Goal: Information Seeking & Learning: Learn about a topic

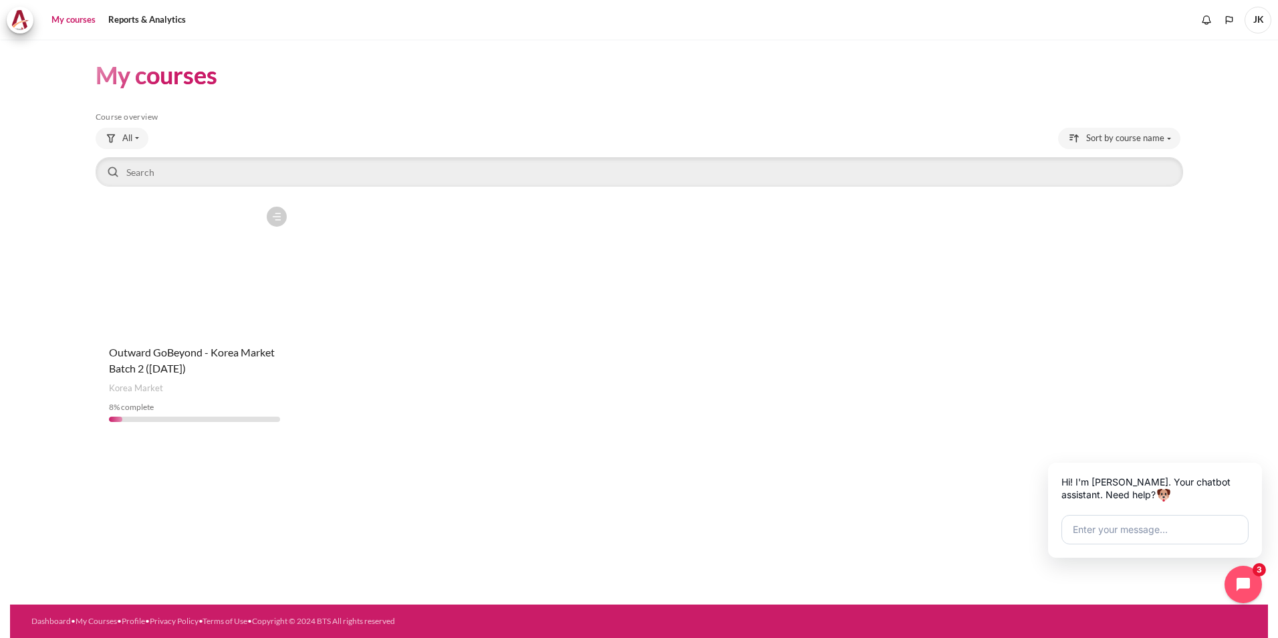
click at [224, 328] on figure "Content" at bounding box center [195, 267] width 199 height 134
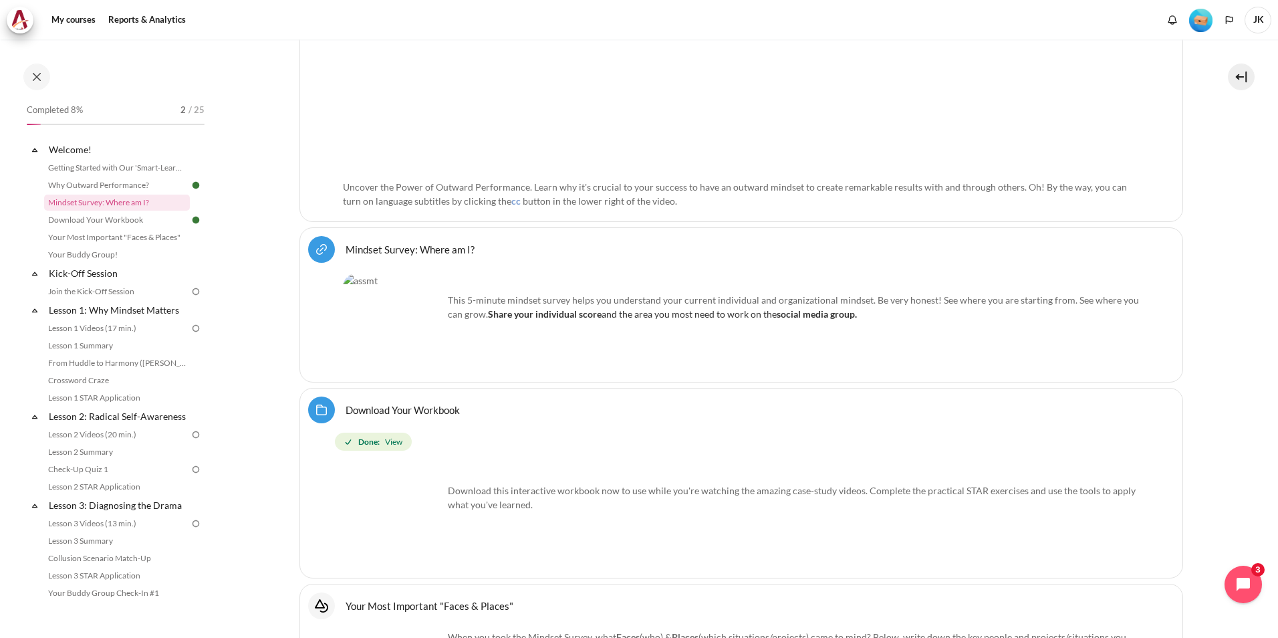
scroll to position [669, 0]
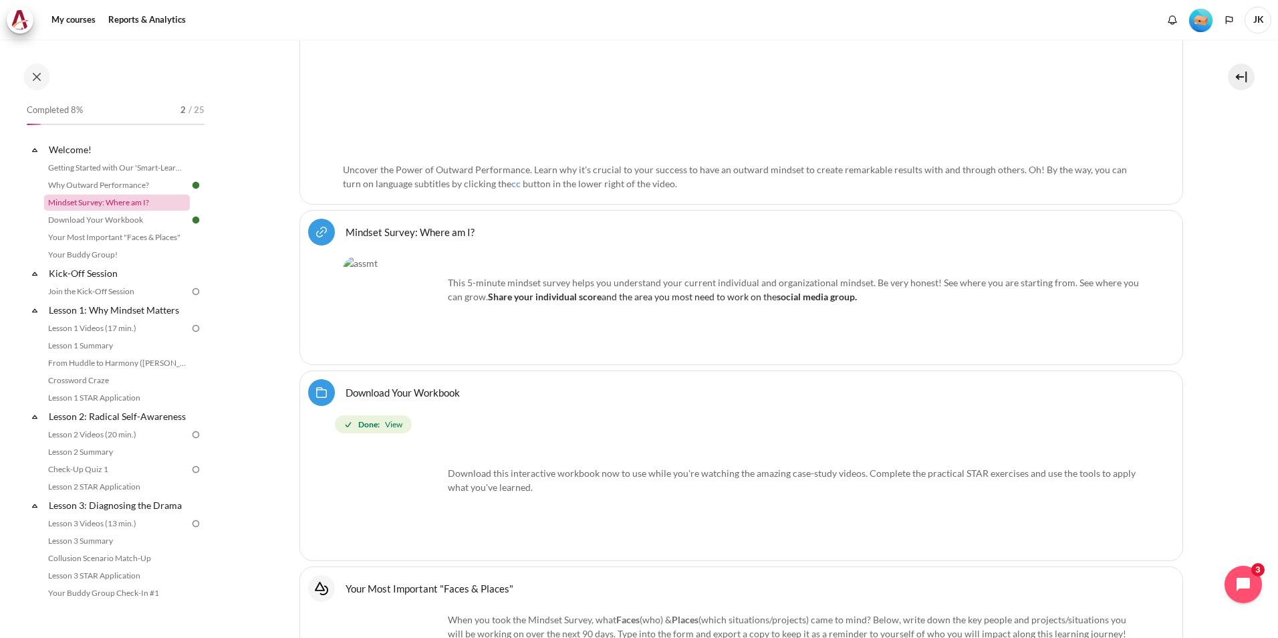
click at [130, 204] on link "Mindset Survey: Where am I?" at bounding box center [117, 203] width 146 height 16
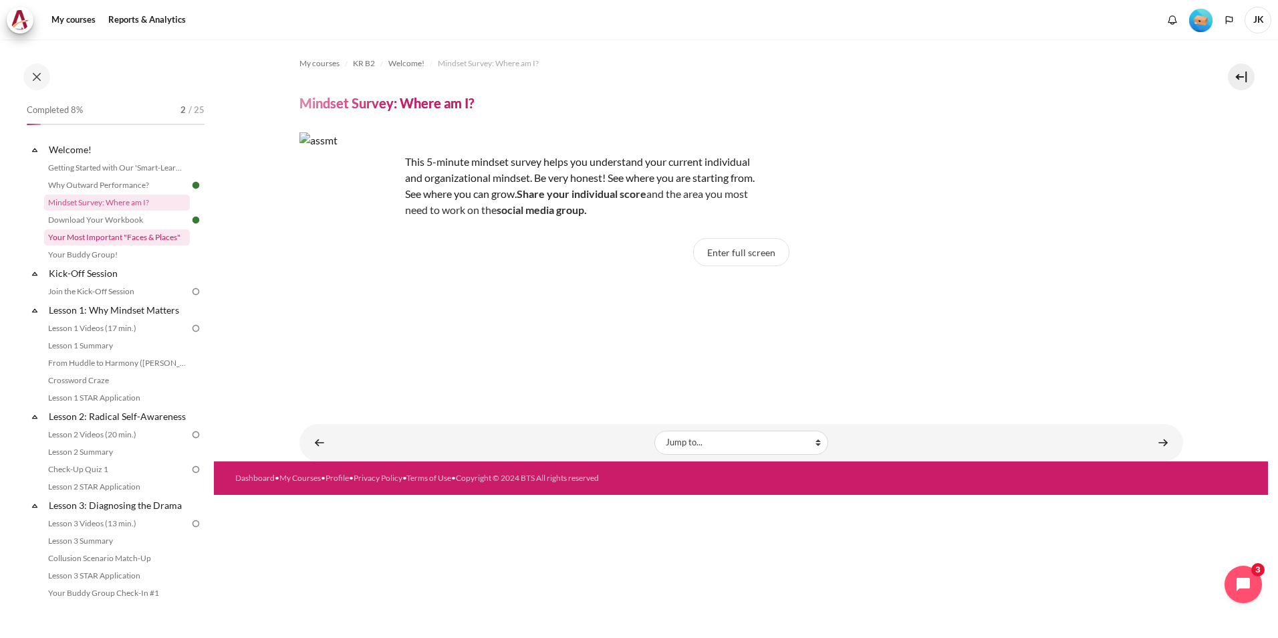
click at [154, 241] on link "Your Most Important "Faces & Places"" at bounding box center [117, 237] width 146 height 16
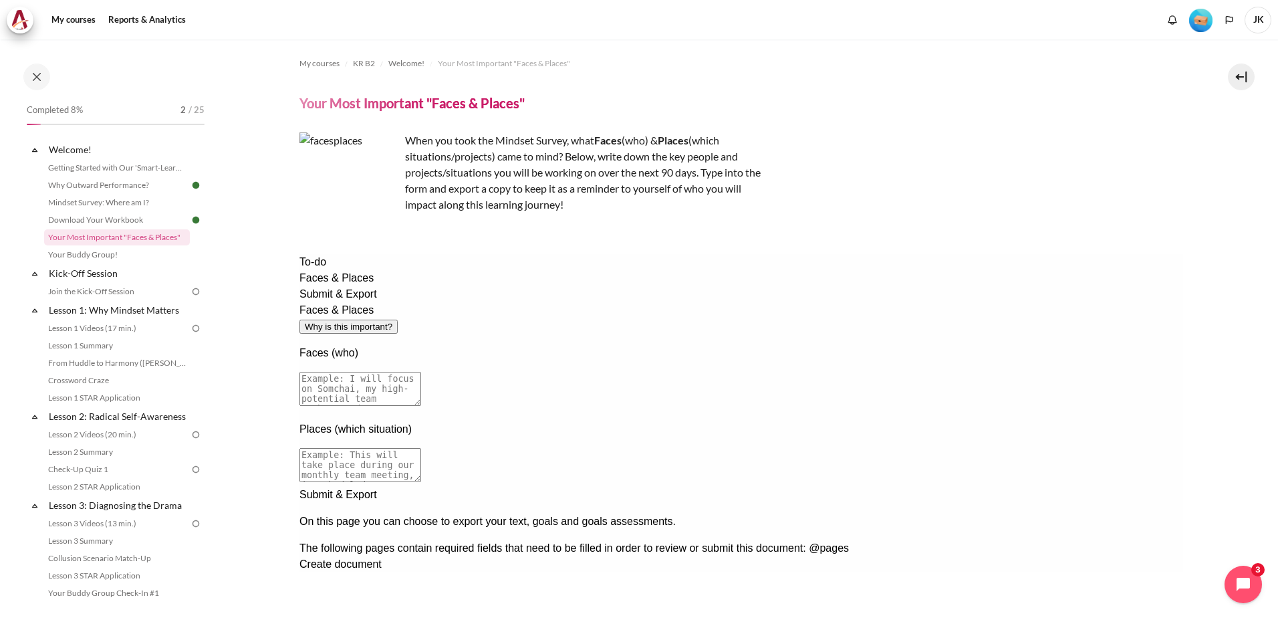
click at [421, 372] on textarea at bounding box center [360, 389] width 122 height 34
drag, startPoint x: 738, startPoint y: 343, endPoint x: 490, endPoint y: 327, distance: 248.6
click at [421, 372] on textarea at bounding box center [360, 389] width 122 height 34
type textarea "Subcontractor manpower manager in ZPMH"
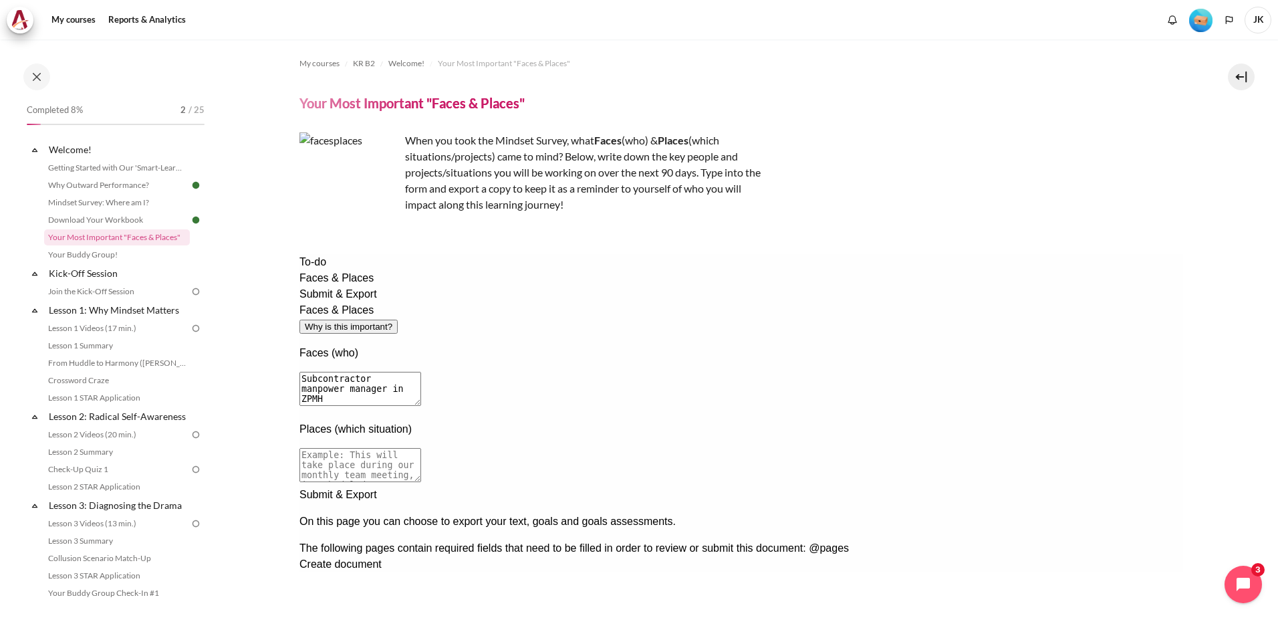
click at [421, 448] on textarea at bounding box center [360, 465] width 122 height 34
paste textarea "Monthly meetings are held with the ZPMH manpower manager and OHS."
type textarea "Monthly meetings are held with the ZPMH manpower manager and OHS."
click at [1083, 487] on div "Next documentation step" at bounding box center [741, 487] width 884 height 0
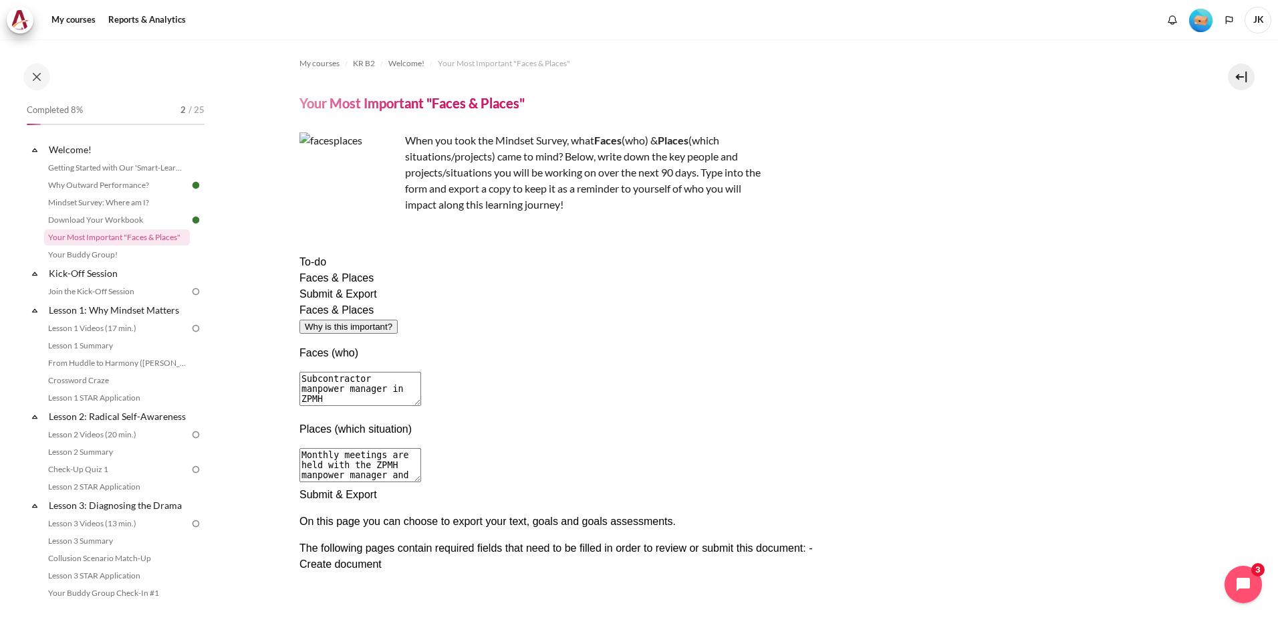
click at [523, 556] on div "Create document" at bounding box center [741, 564] width 884 height 16
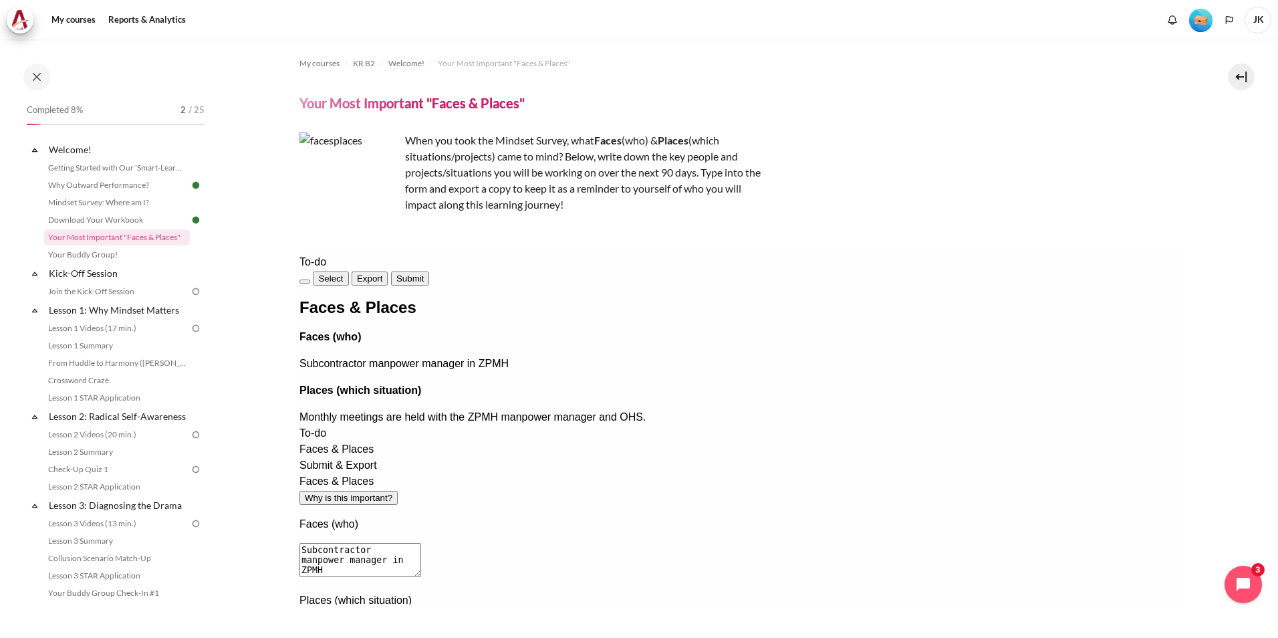
click at [669, 380] on div "Faces & Places Faces (who) Subcontractor manpower manager in ZPMH Places (which…" at bounding box center [741, 363] width 884 height 126
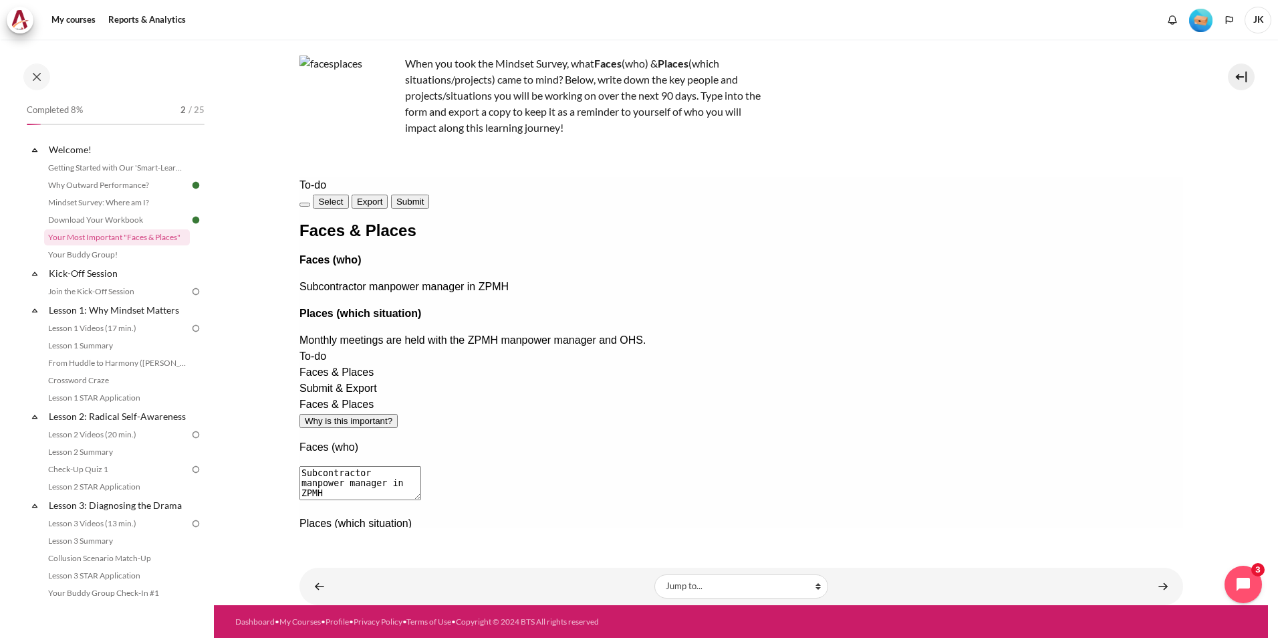
scroll to position [78, 0]
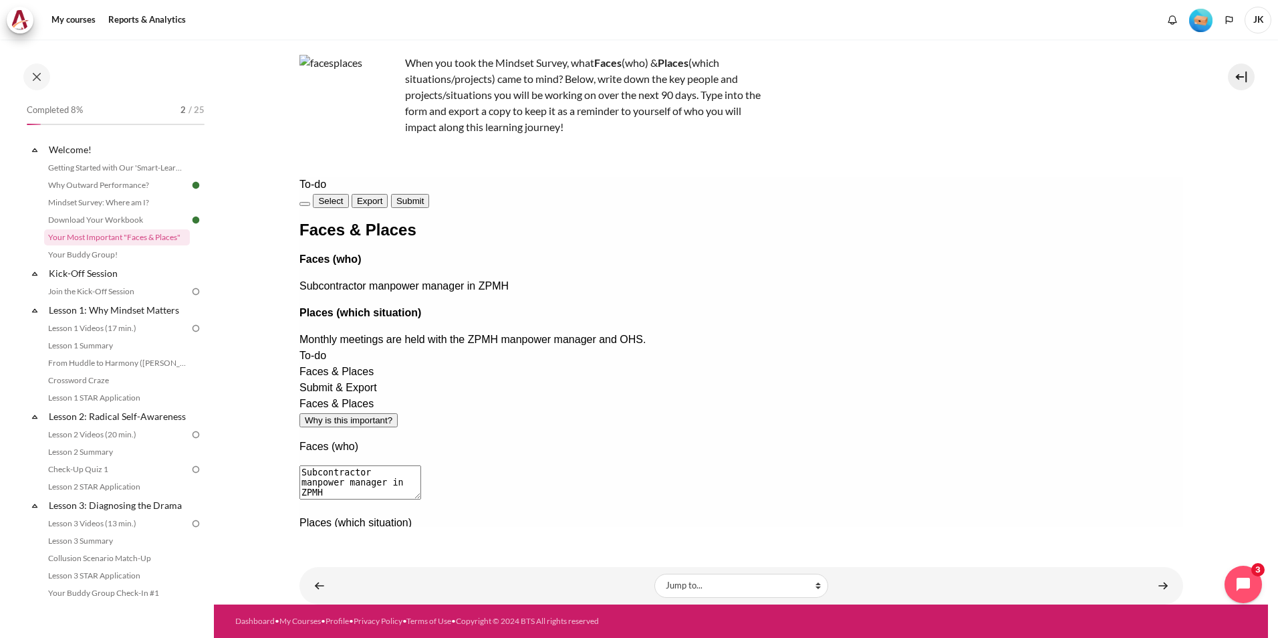
click at [560, 345] on span "Monthly meetings are held with the ZPMH manpower manager and OHS." at bounding box center [472, 339] width 346 height 11
drag, startPoint x: 509, startPoint y: 310, endPoint x: 709, endPoint y: 338, distance: 202.5
click at [709, 338] on div "Faces & Places Faces (who) Subcontractor manpower manager in ZPMH Places (which…" at bounding box center [741, 285] width 884 height 126
drag, startPoint x: 709, startPoint y: 338, endPoint x: 614, endPoint y: 363, distance: 98.8
click at [614, 348] on div "Faces & Places Faces (who) Subcontractor manpower manager in ZPMH Places (which…" at bounding box center [741, 285] width 884 height 126
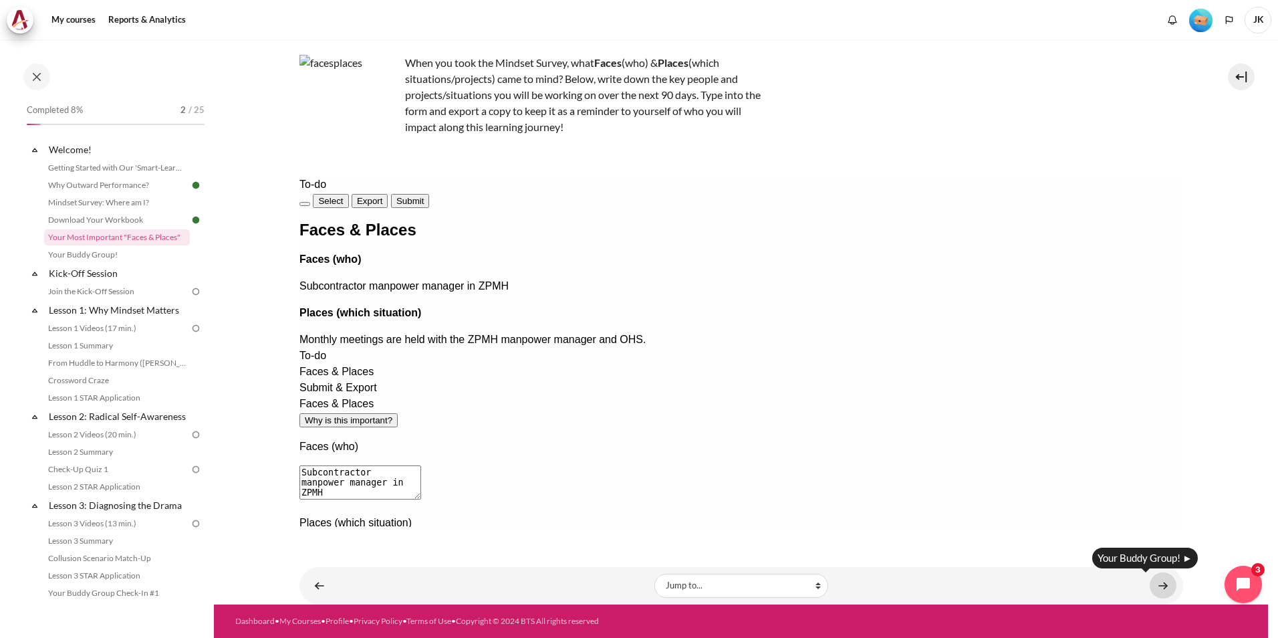
click at [1161, 590] on link "Content" at bounding box center [1163, 585] width 27 height 26
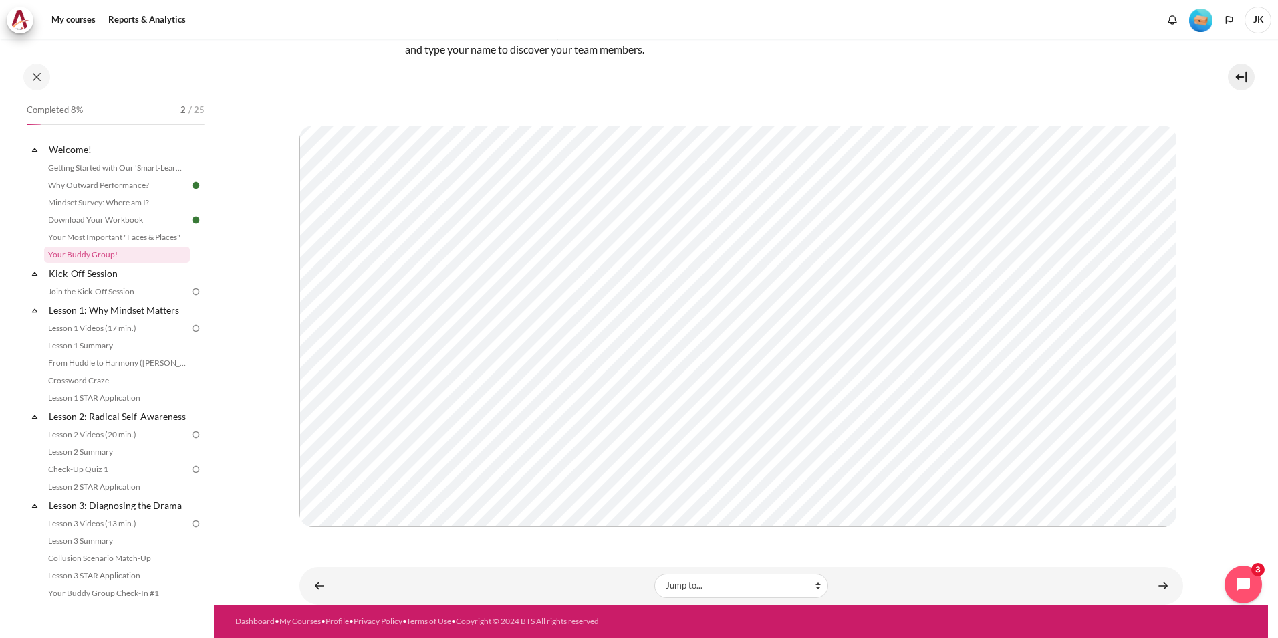
scroll to position [111, 0]
click at [1161, 587] on link "Content" at bounding box center [1163, 585] width 27 height 26
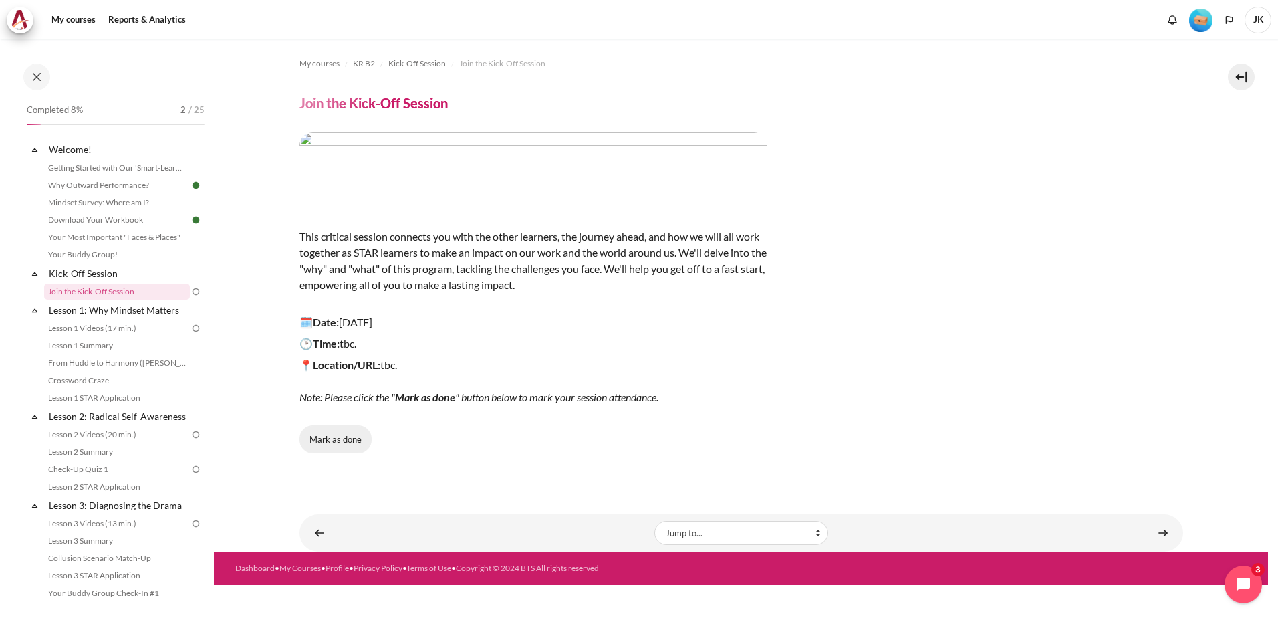
click at [340, 449] on button "Mark as done" at bounding box center [336, 439] width 72 height 28
click at [164, 171] on link "Getting Started with Our 'Smart-Learning' Platform" at bounding box center [117, 168] width 146 height 16
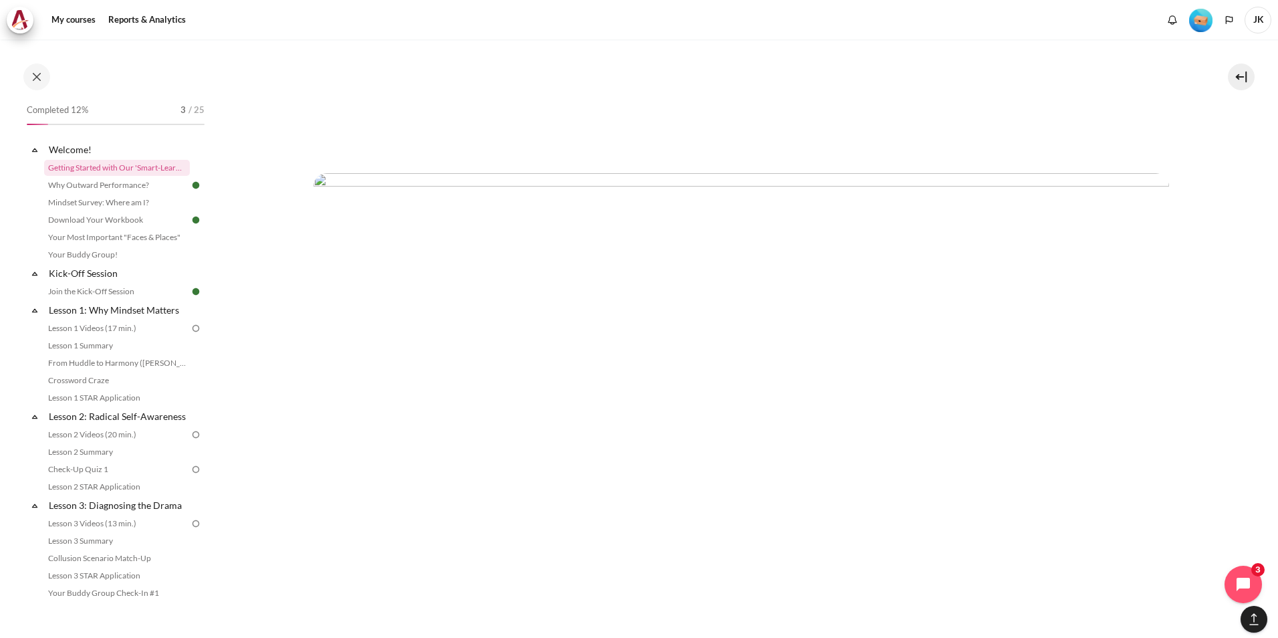
scroll to position [4169, 0]
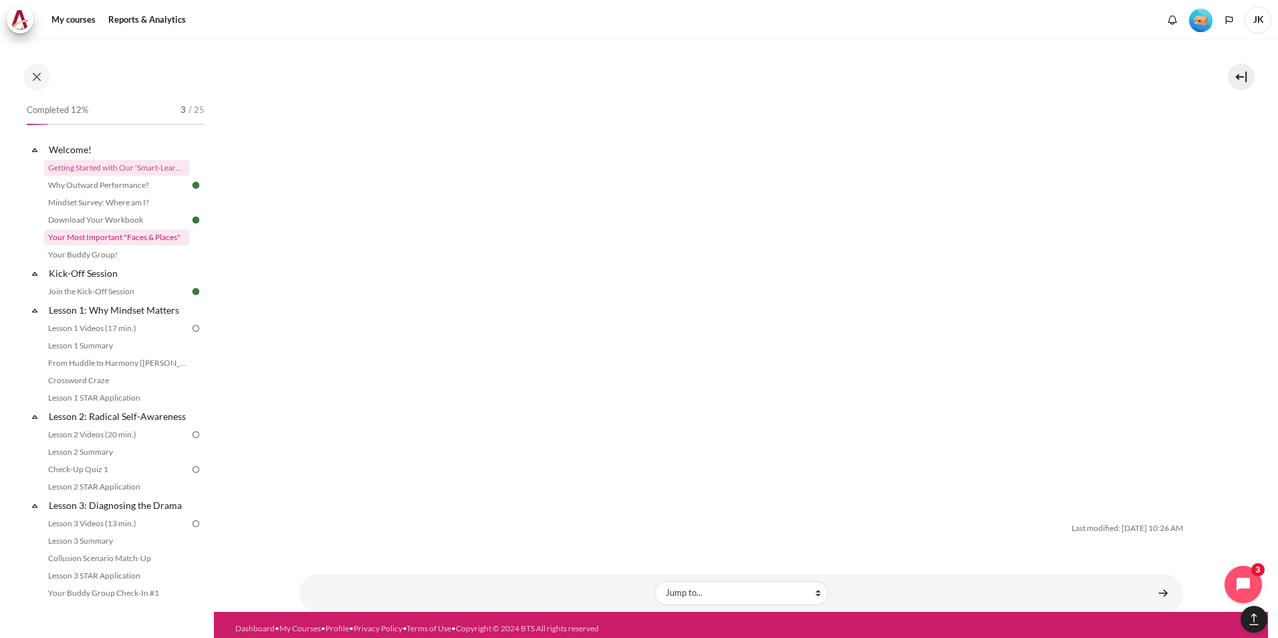
click at [144, 239] on link "Your Most Important "Faces & Places"" at bounding box center [117, 237] width 146 height 16
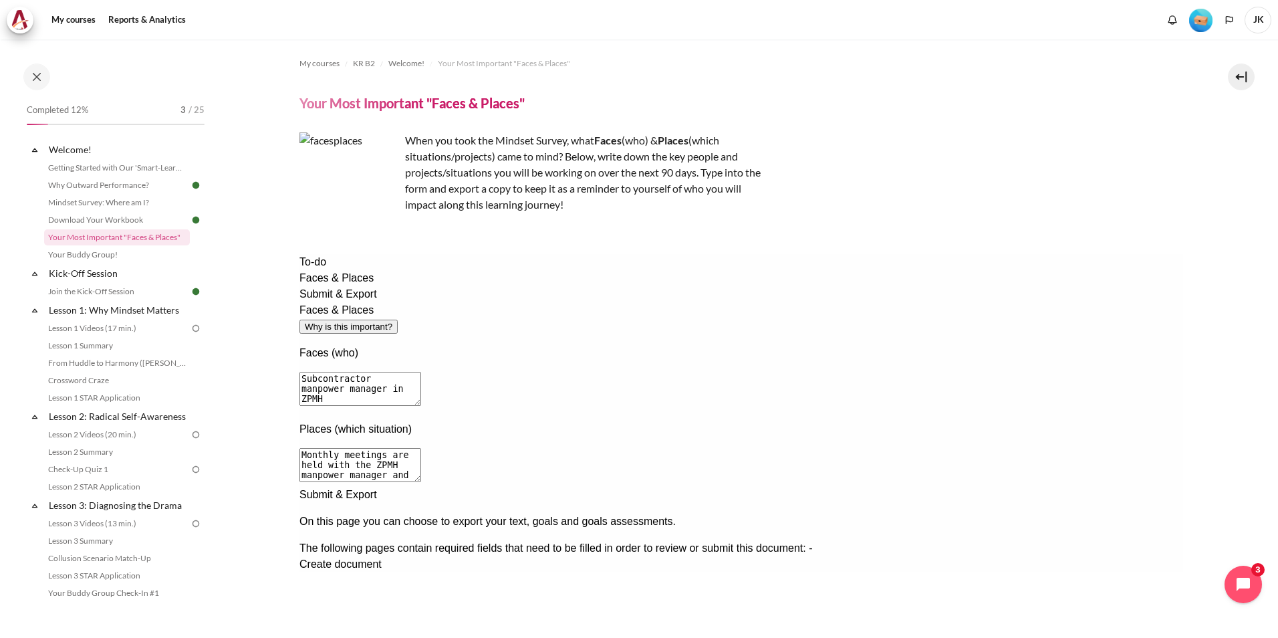
click at [521, 556] on div "Create document" at bounding box center [741, 564] width 884 height 16
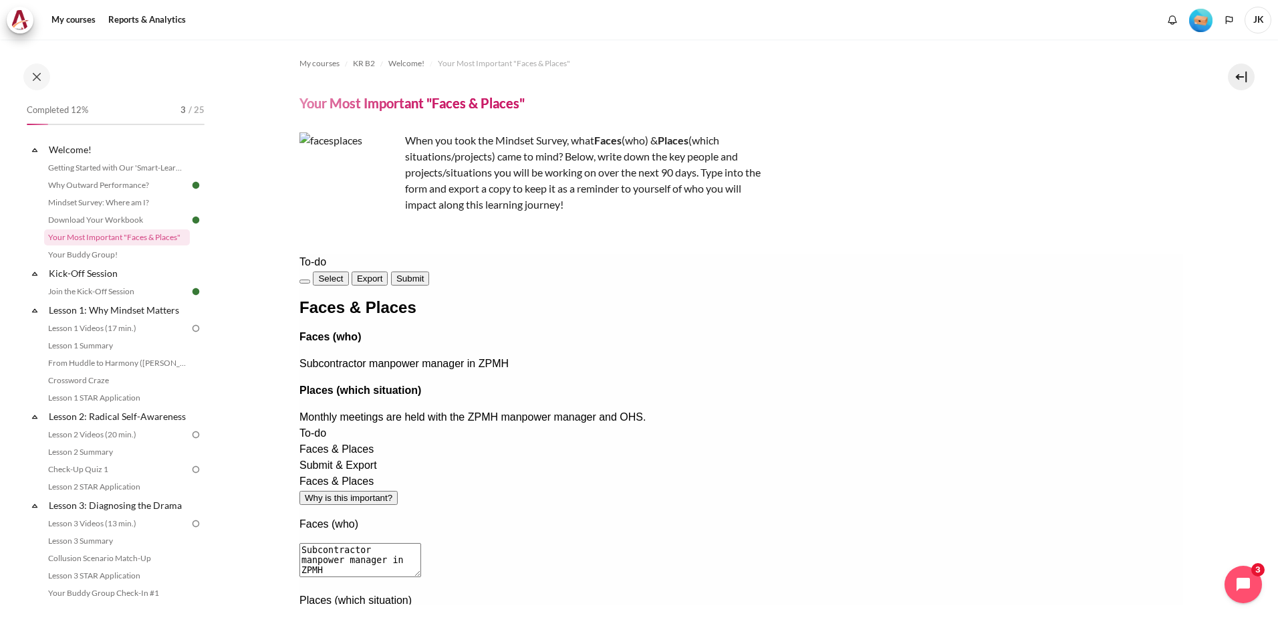
click at [423, 277] on span "Submit" at bounding box center [409, 278] width 27 height 10
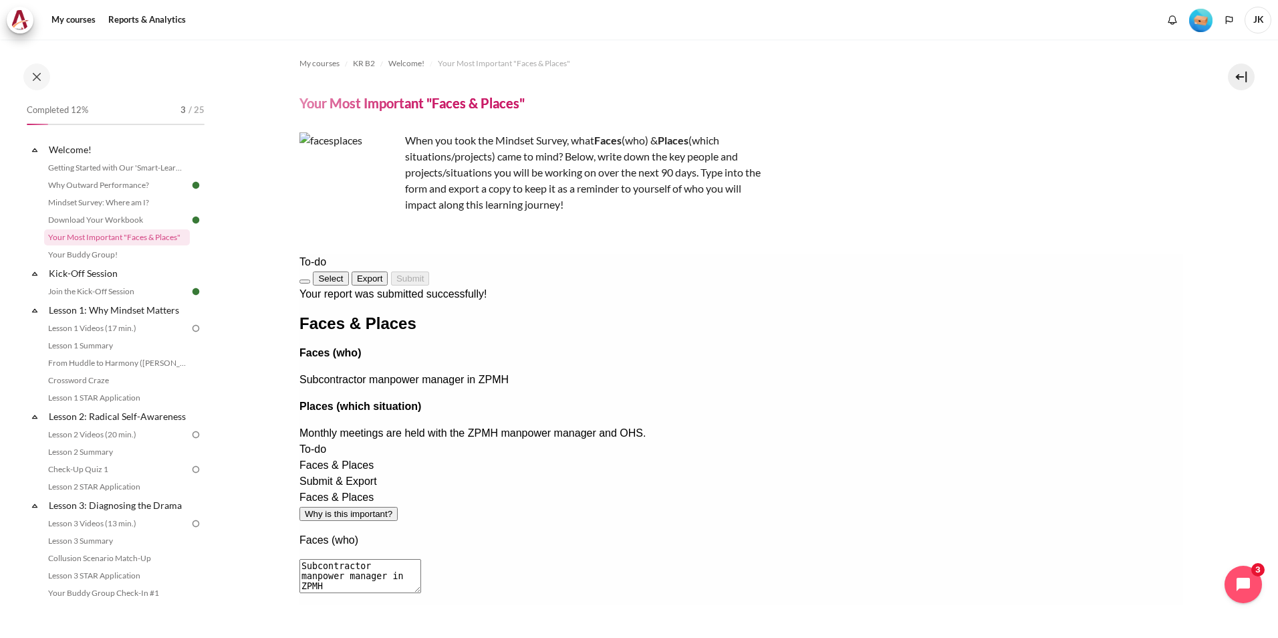
scroll to position [78, 0]
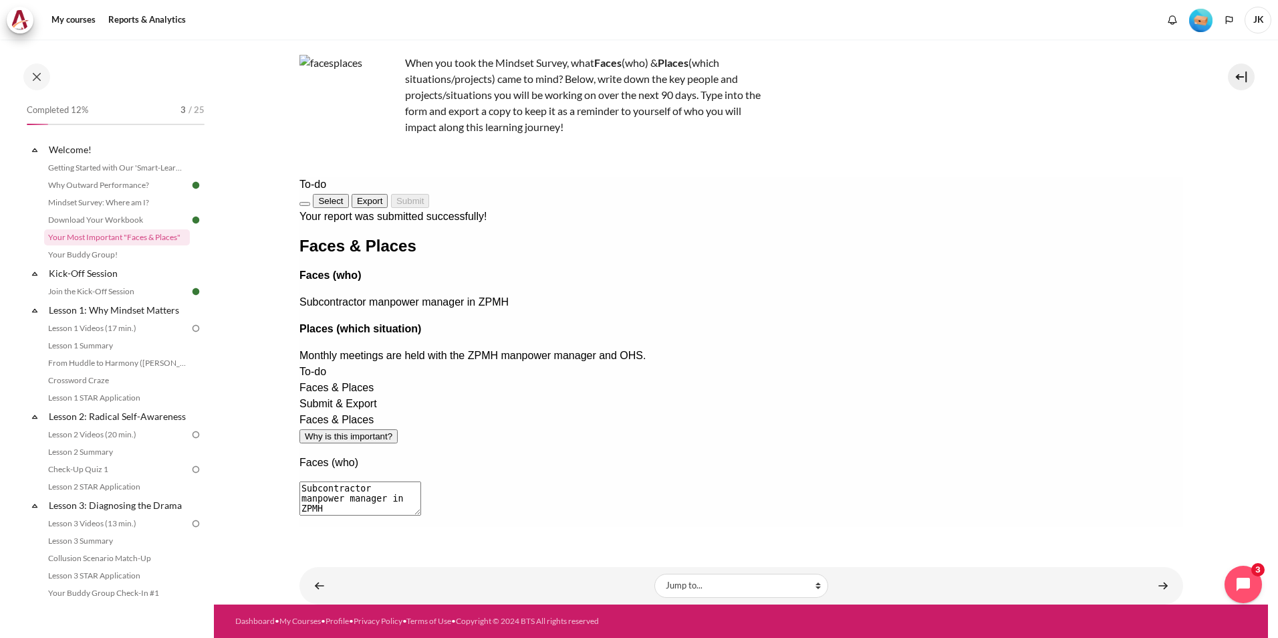
click at [1184, 367] on section "My courses KR B2 Welcome! Your Most Important "Faces & Places" Your Most Import…" at bounding box center [741, 283] width 1054 height 642
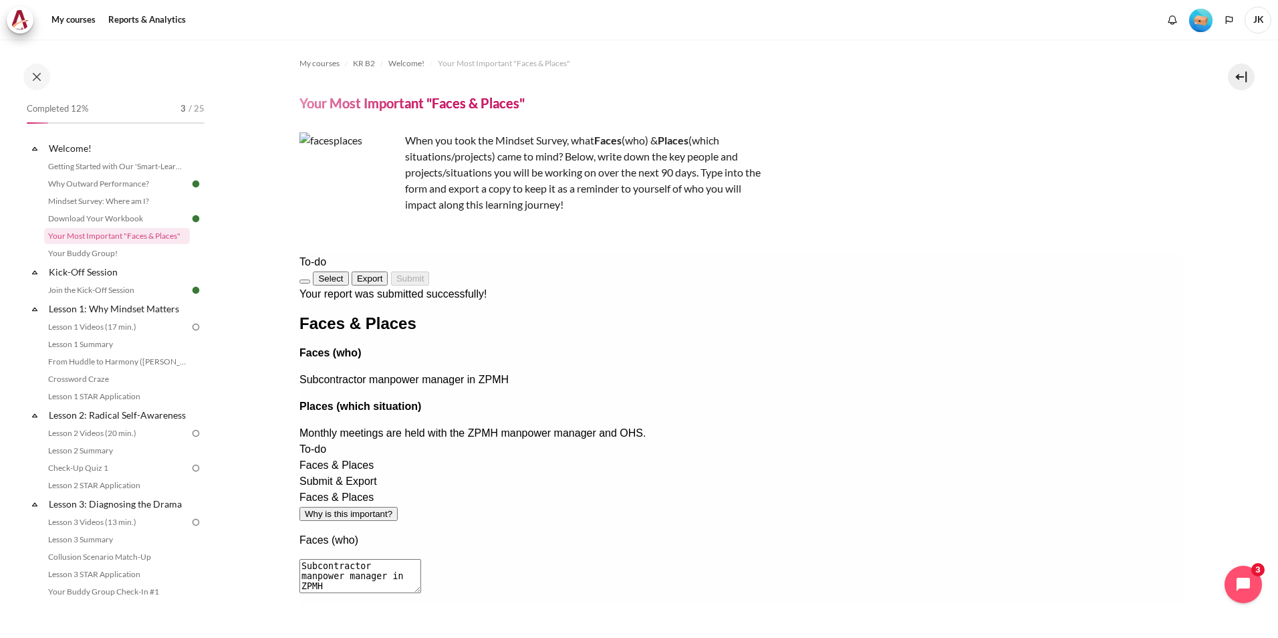
scroll to position [0, 0]
click at [141, 328] on link "Lesson 1 Videos (17 min.)" at bounding box center [117, 328] width 146 height 16
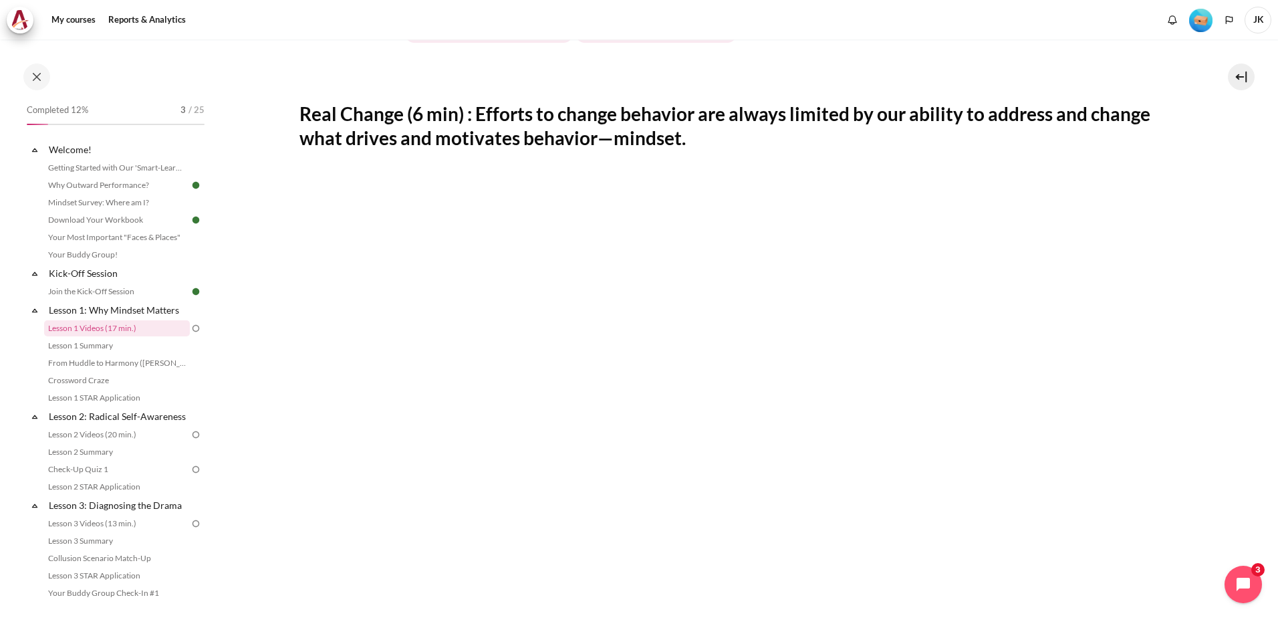
scroll to position [267, 0]
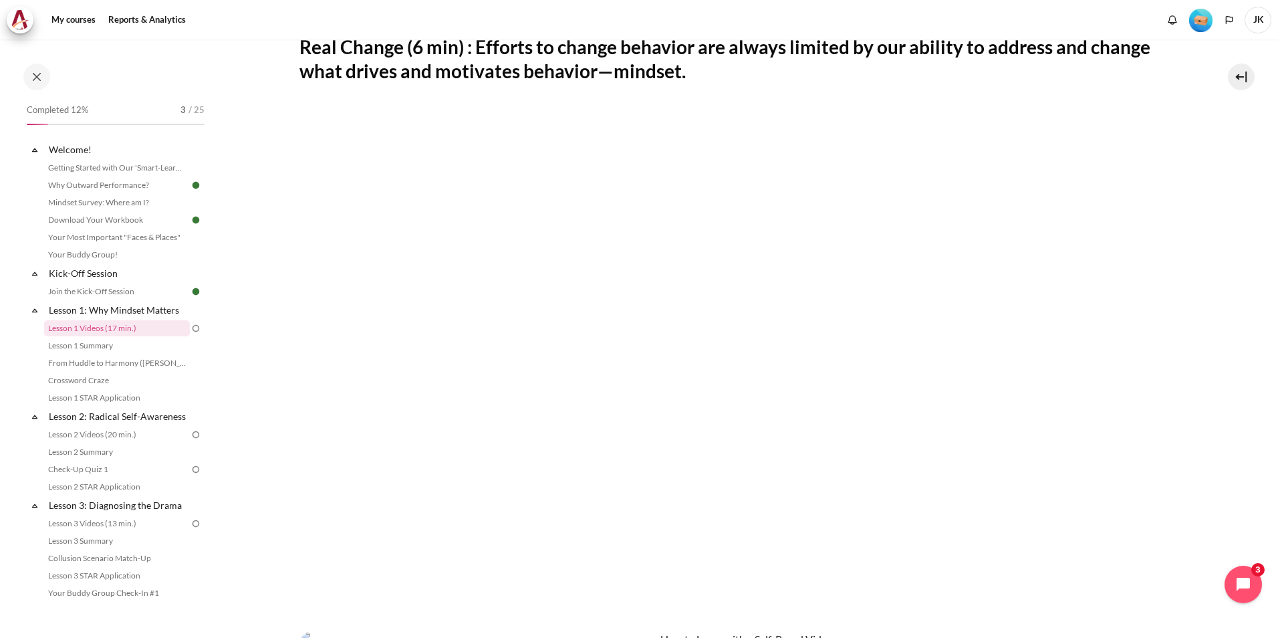
click at [1228, 410] on section "My courses KR B2 Lesson 1: Why Mindset Matters Lesson 1 Videos (17 min.) Lesson…" at bounding box center [741, 422] width 1054 height 1300
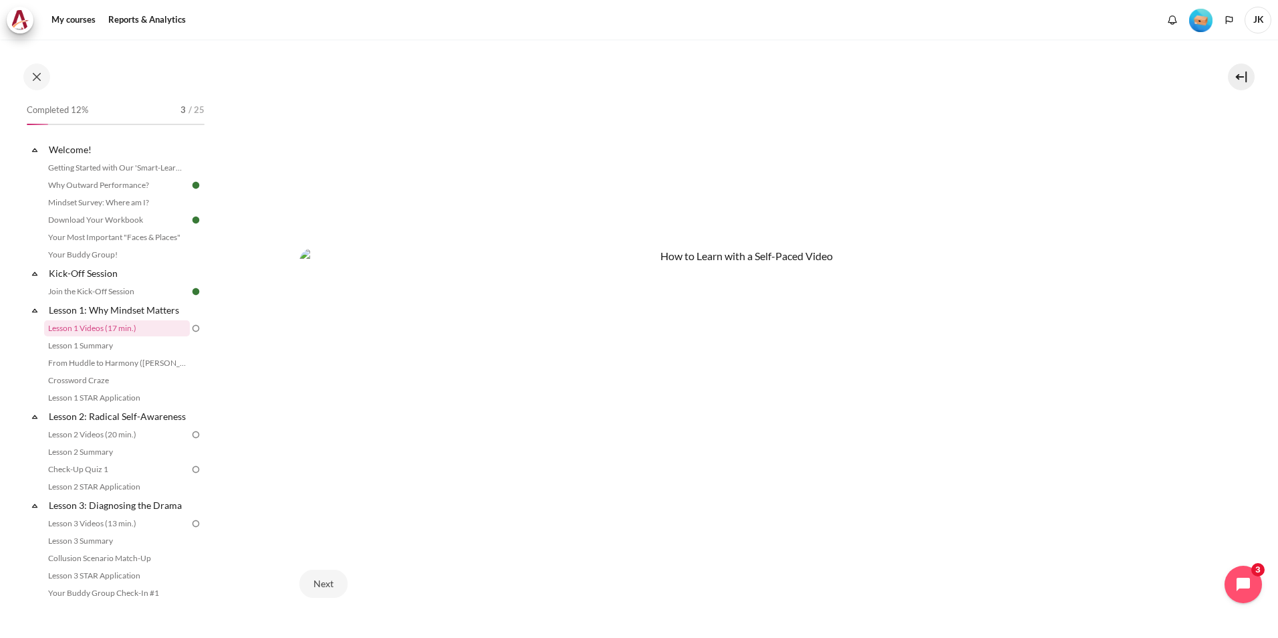
scroll to position [729, 0]
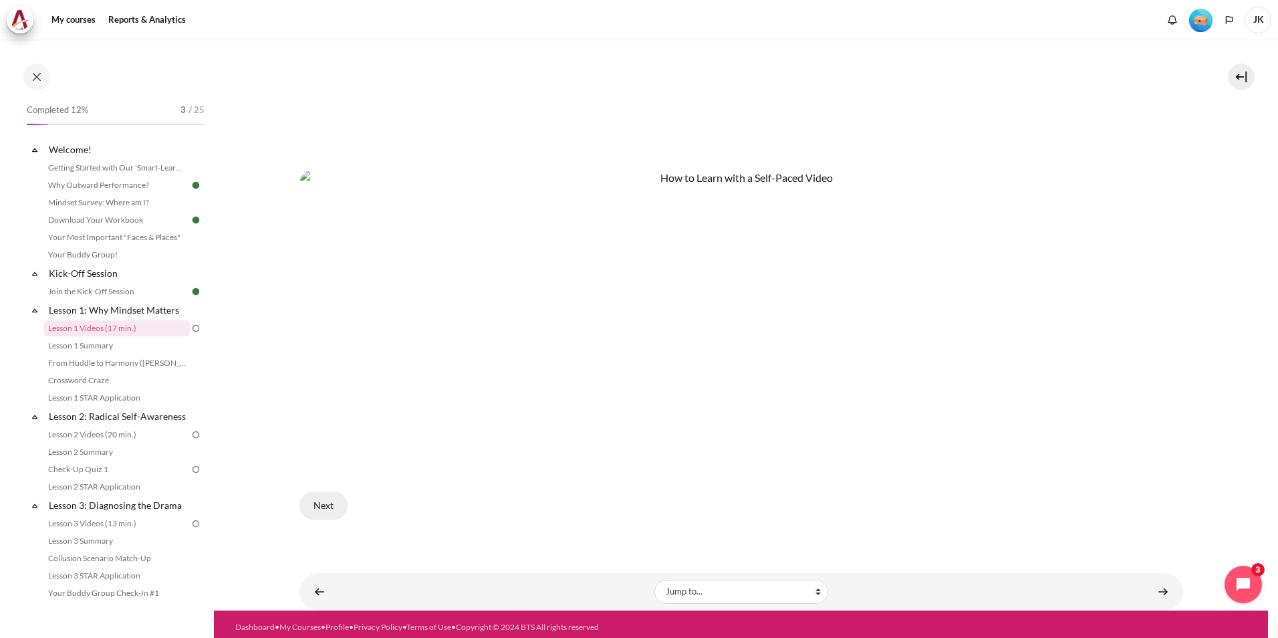
click at [336, 502] on button "Next" at bounding box center [324, 505] width 48 height 28
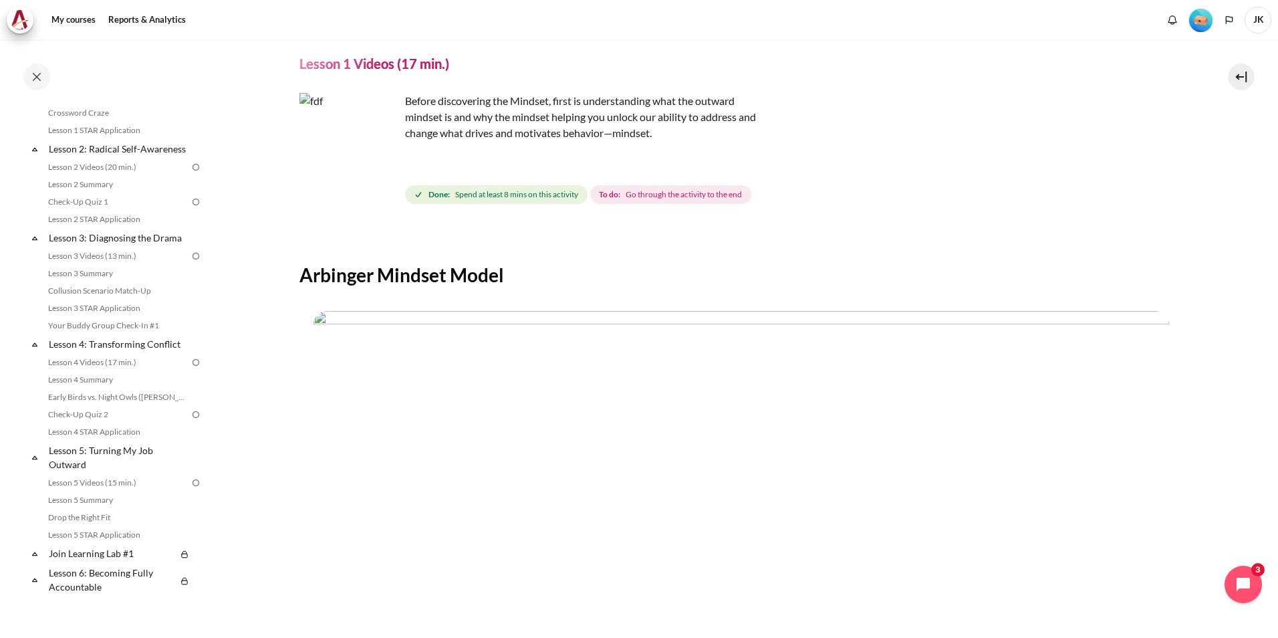
scroll to position [38, 0]
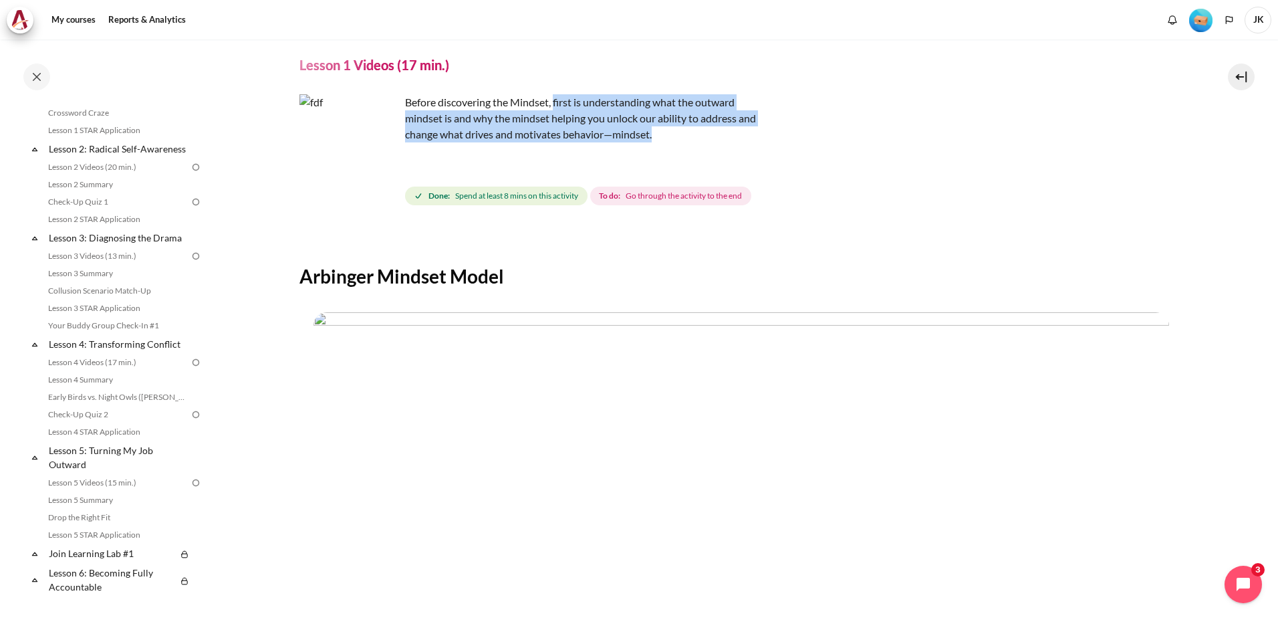
drag, startPoint x: 659, startPoint y: 140, endPoint x: 554, endPoint y: 106, distance: 109.9
click at [554, 106] on p "Before discovering the Mindset, first is understanding what the outward mindset…" at bounding box center [534, 118] width 468 height 48
copy p "first is understanding what the outward mindset is and why the mindset helping …"
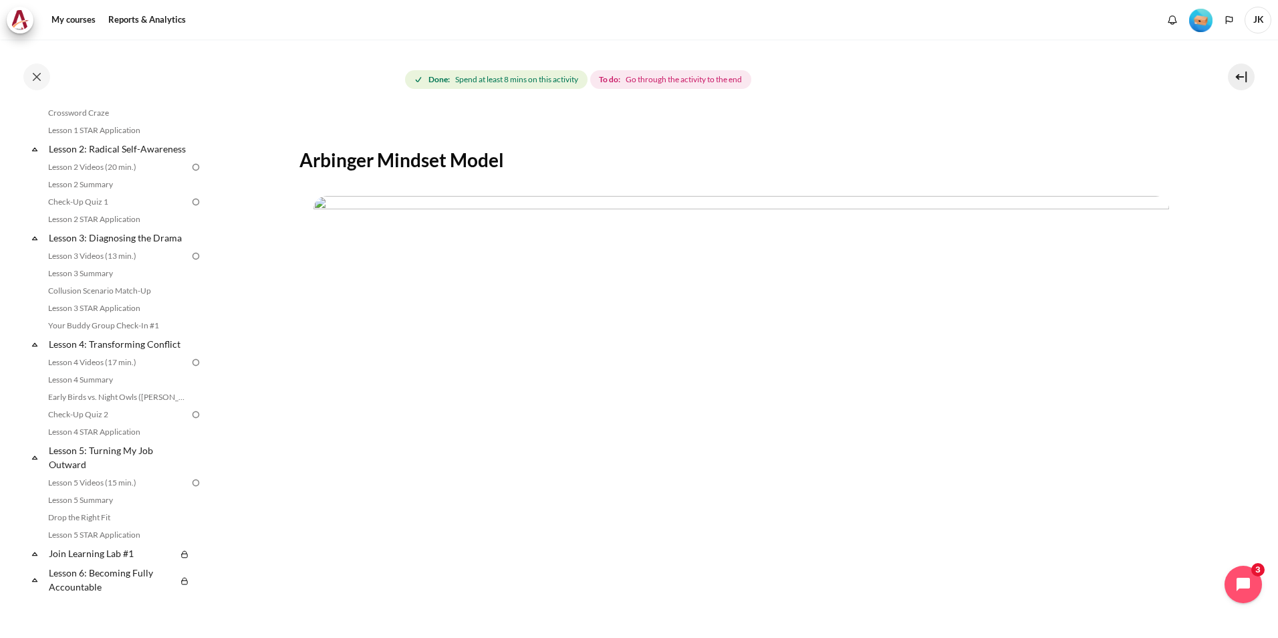
scroll to position [0, 0]
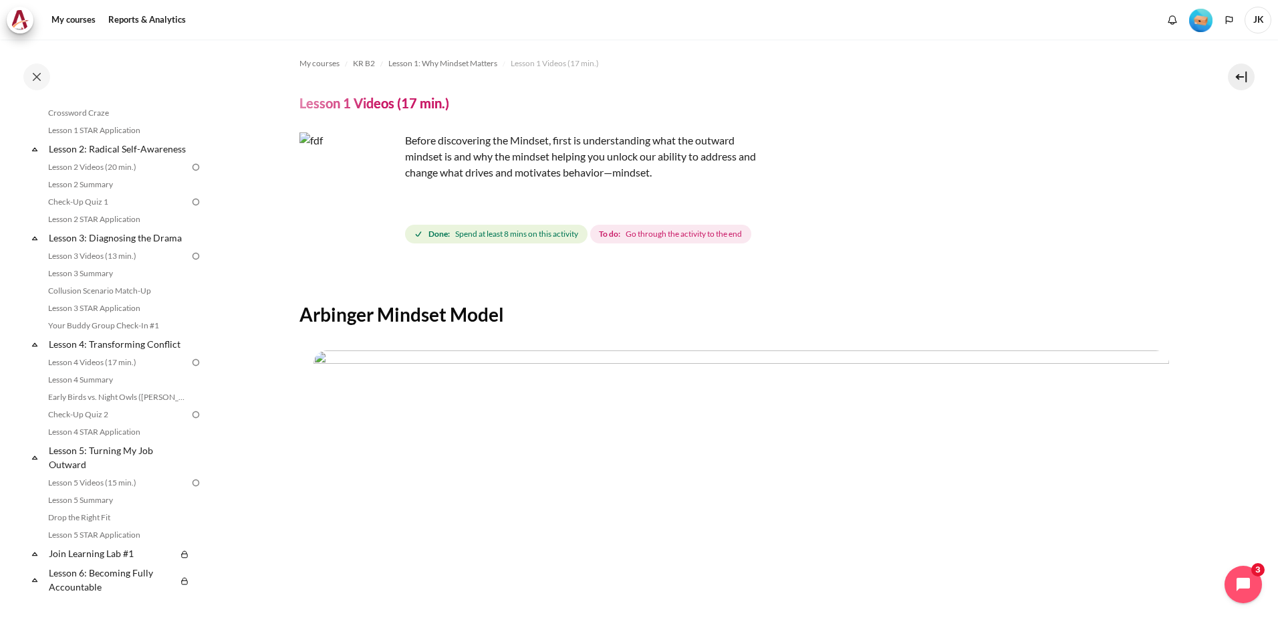
click at [472, 241] on span "Done: Spend at least 8 mins on this activity" at bounding box center [496, 234] width 183 height 19
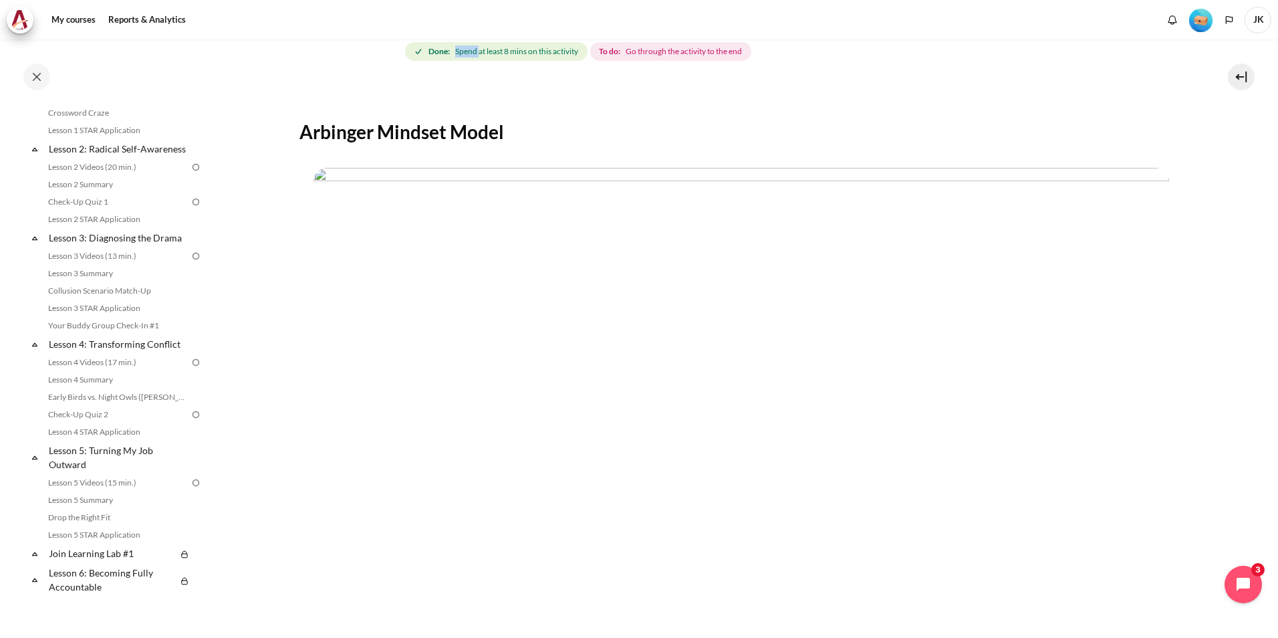
scroll to position [372, 0]
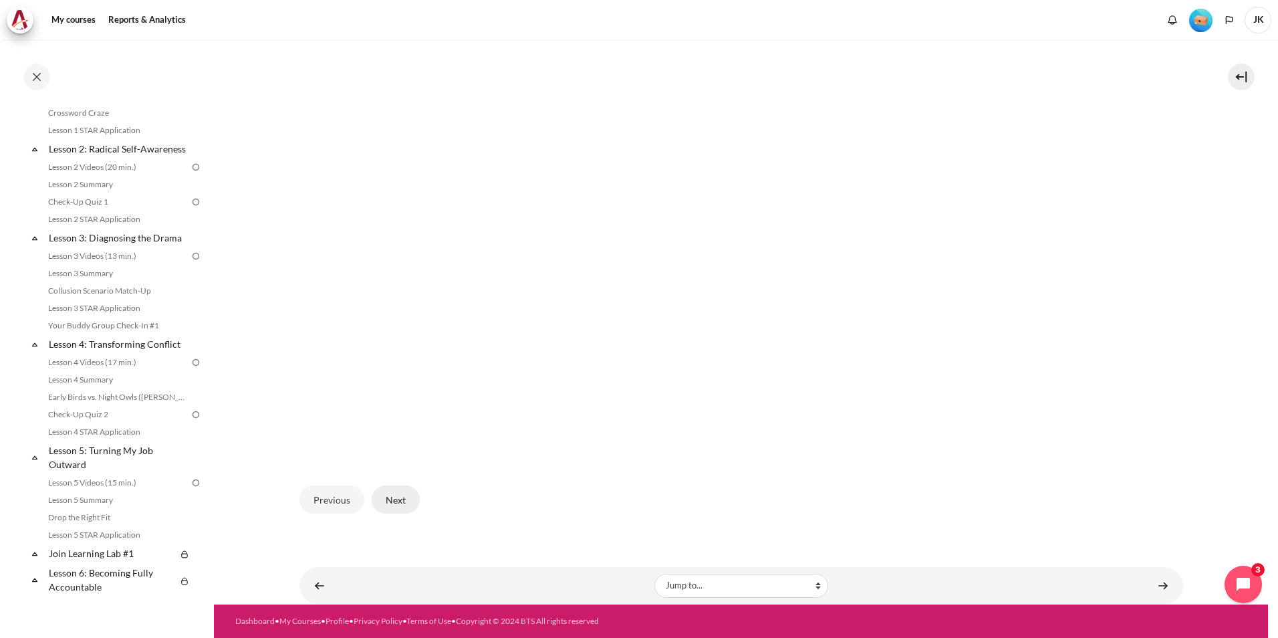
click at [408, 501] on button "Next" at bounding box center [396, 499] width 48 height 28
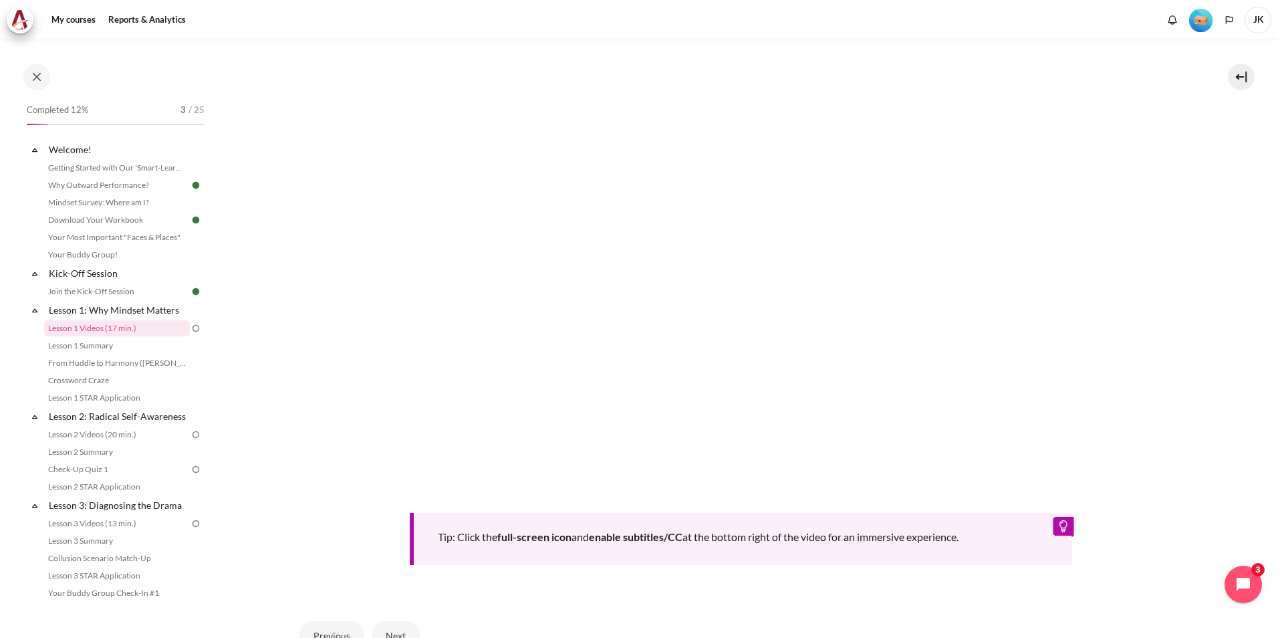
scroll to position [523, 0]
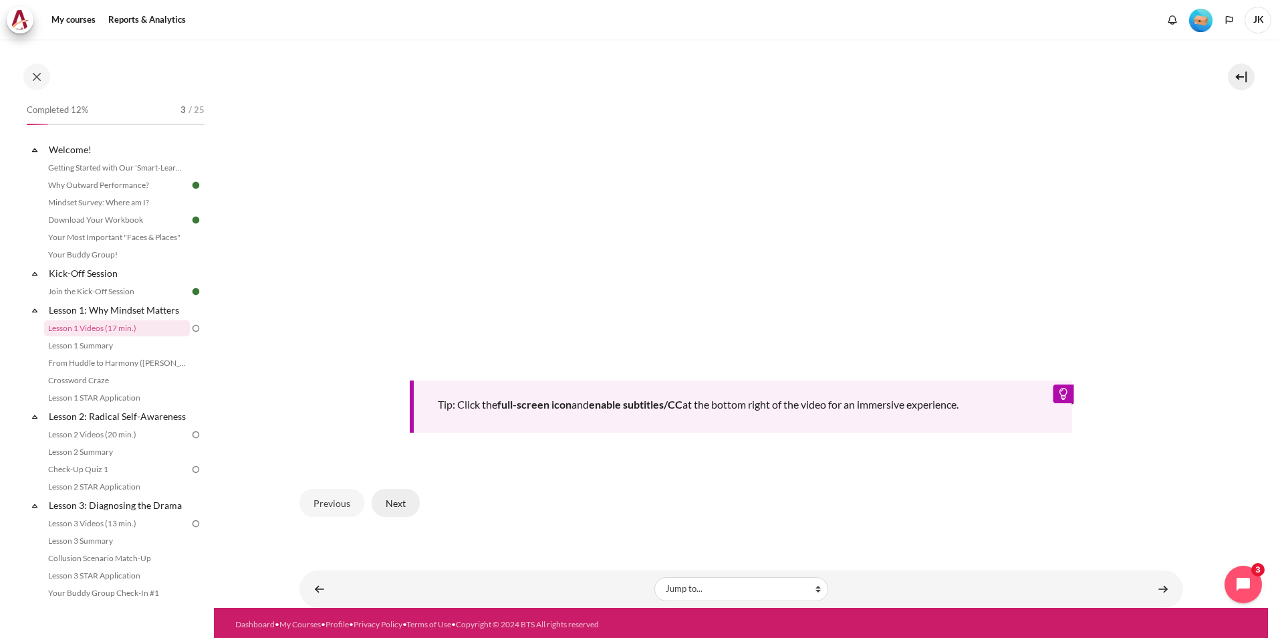
click at [409, 499] on button "Next" at bounding box center [396, 503] width 48 height 28
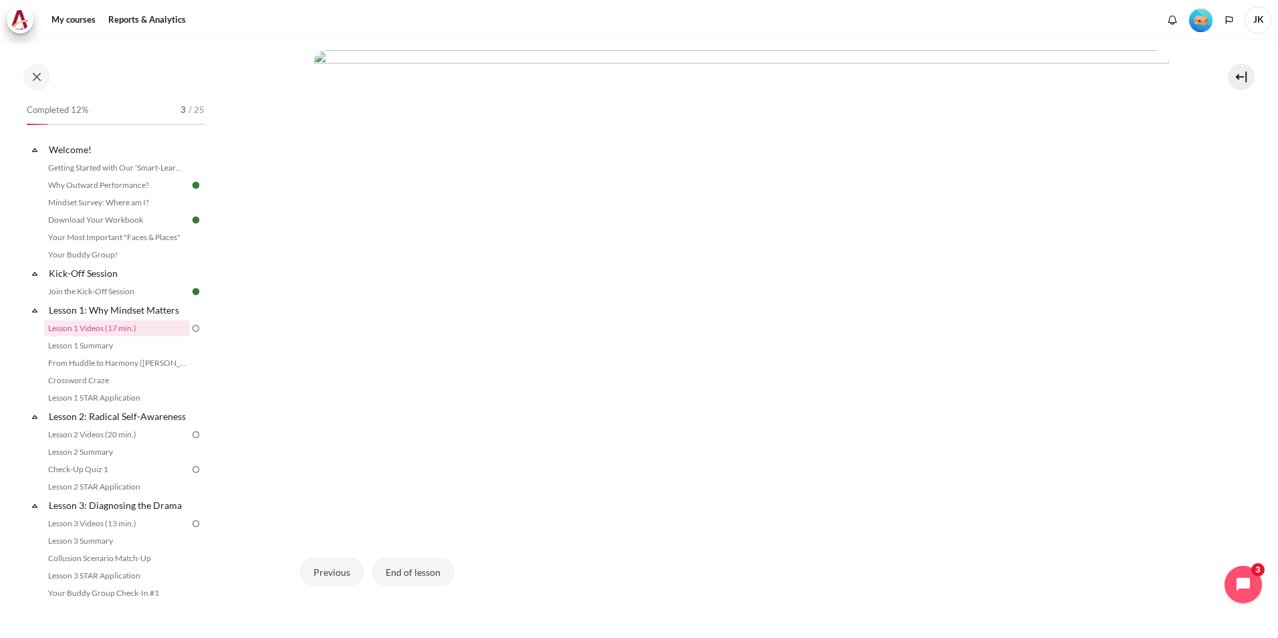
scroll to position [372, 0]
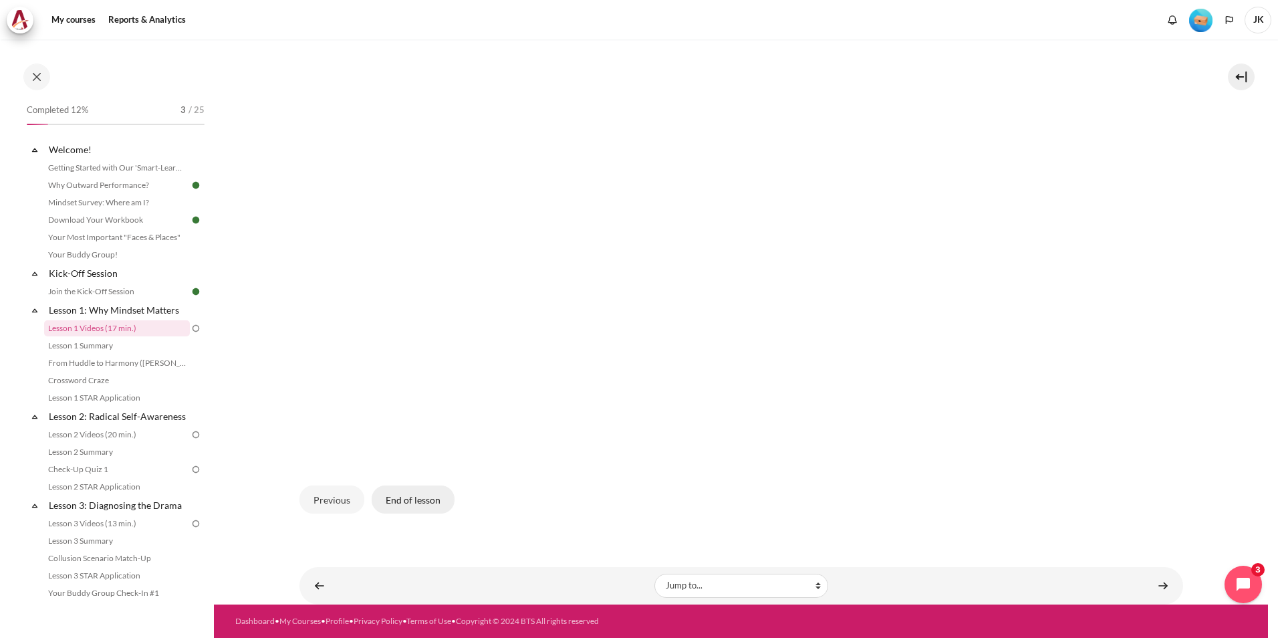
click at [429, 497] on button "End of lesson" at bounding box center [413, 499] width 83 height 28
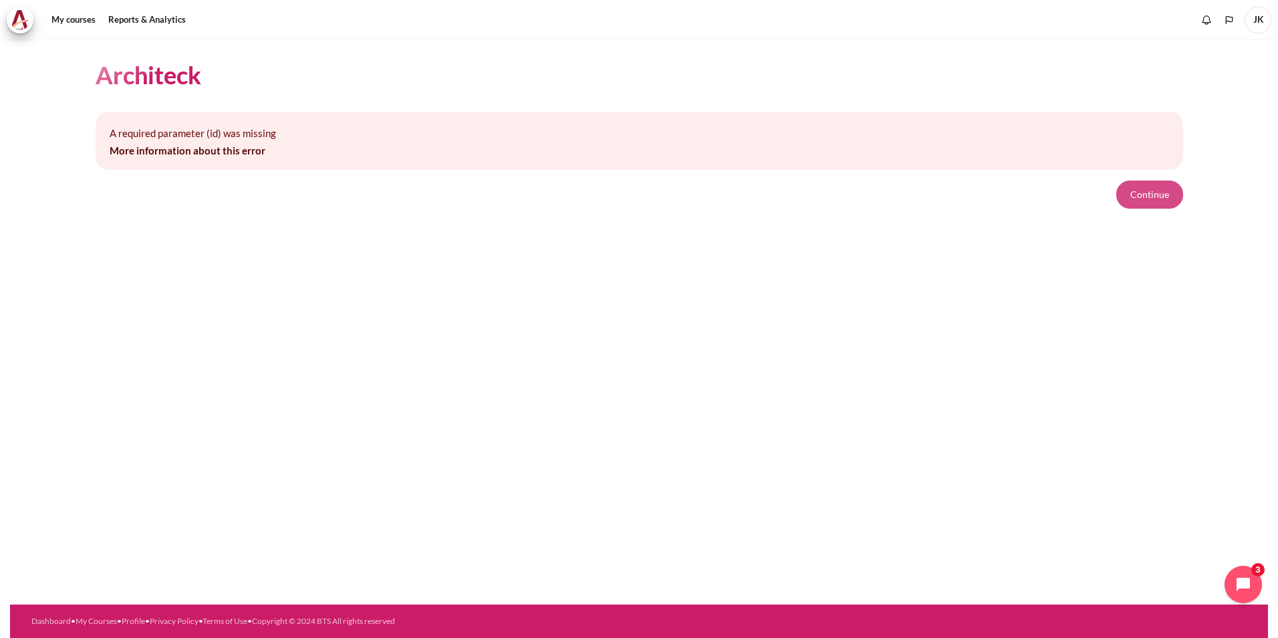
click at [1142, 201] on button "Continue" at bounding box center [1150, 195] width 67 height 28
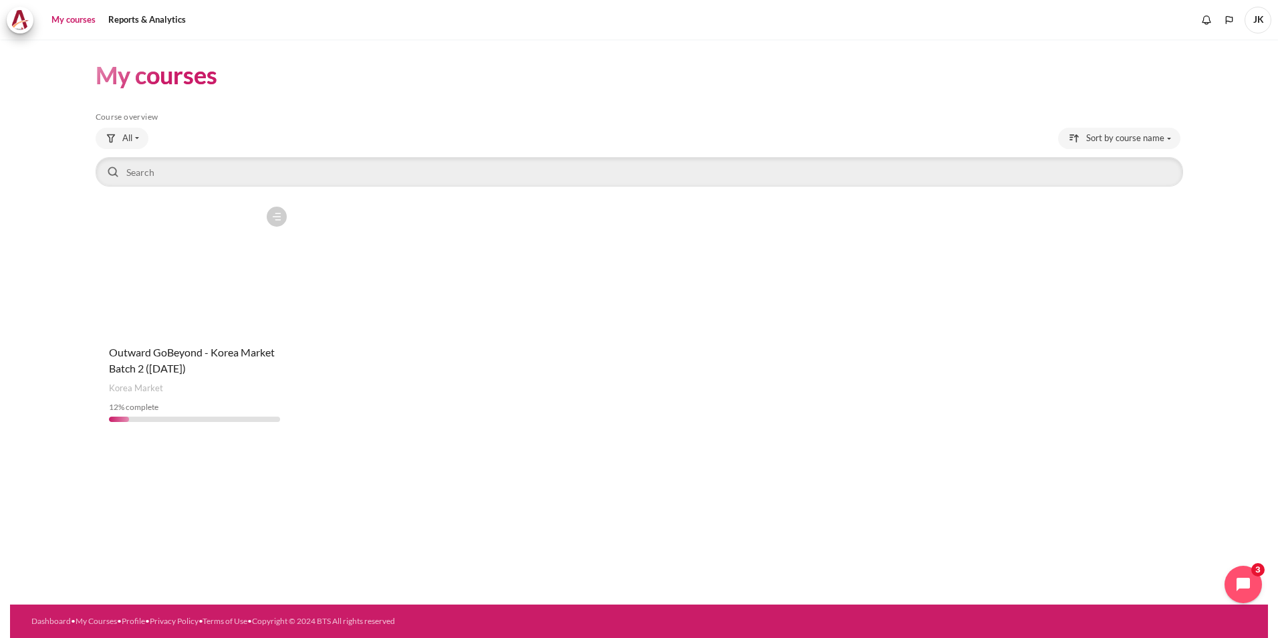
click at [217, 306] on figure "Content" at bounding box center [195, 267] width 199 height 134
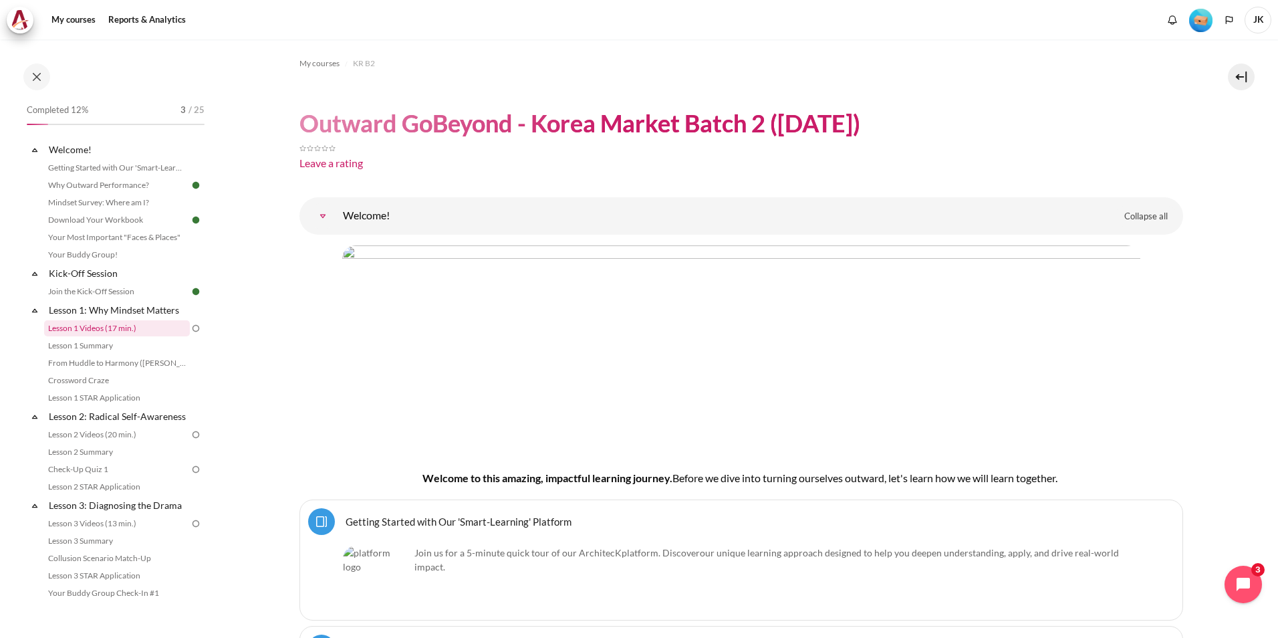
click at [114, 332] on link "Lesson 1 Videos (17 min.)" at bounding box center [117, 328] width 146 height 16
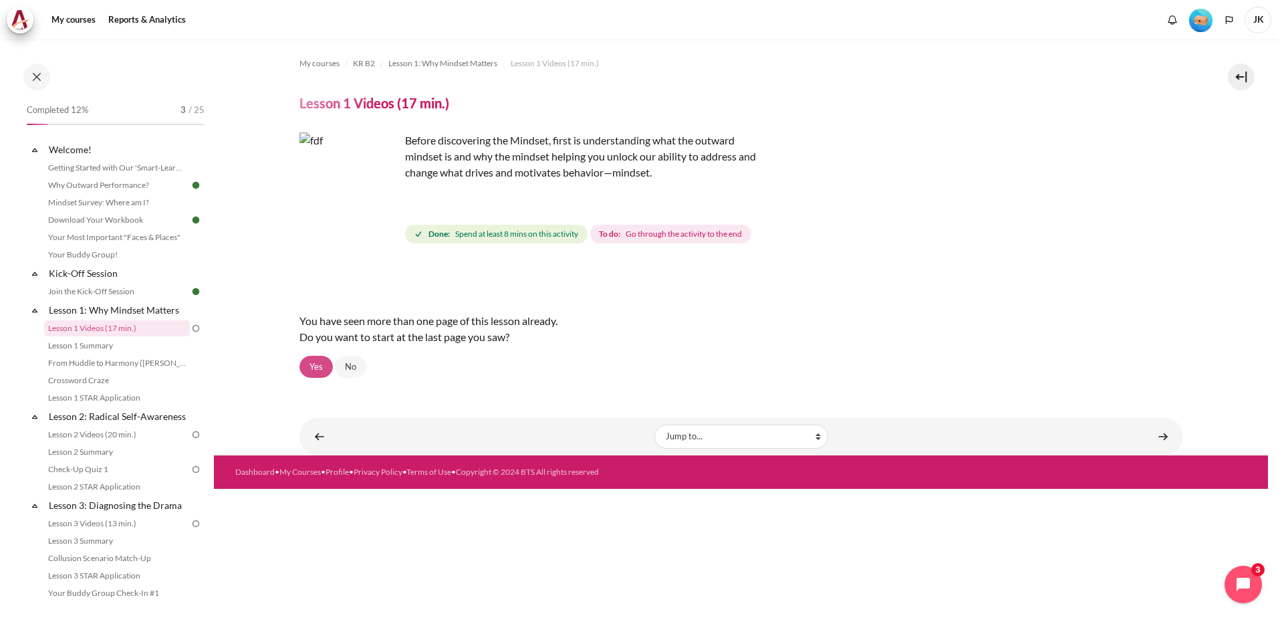
click at [312, 368] on link "Yes" at bounding box center [316, 367] width 33 height 23
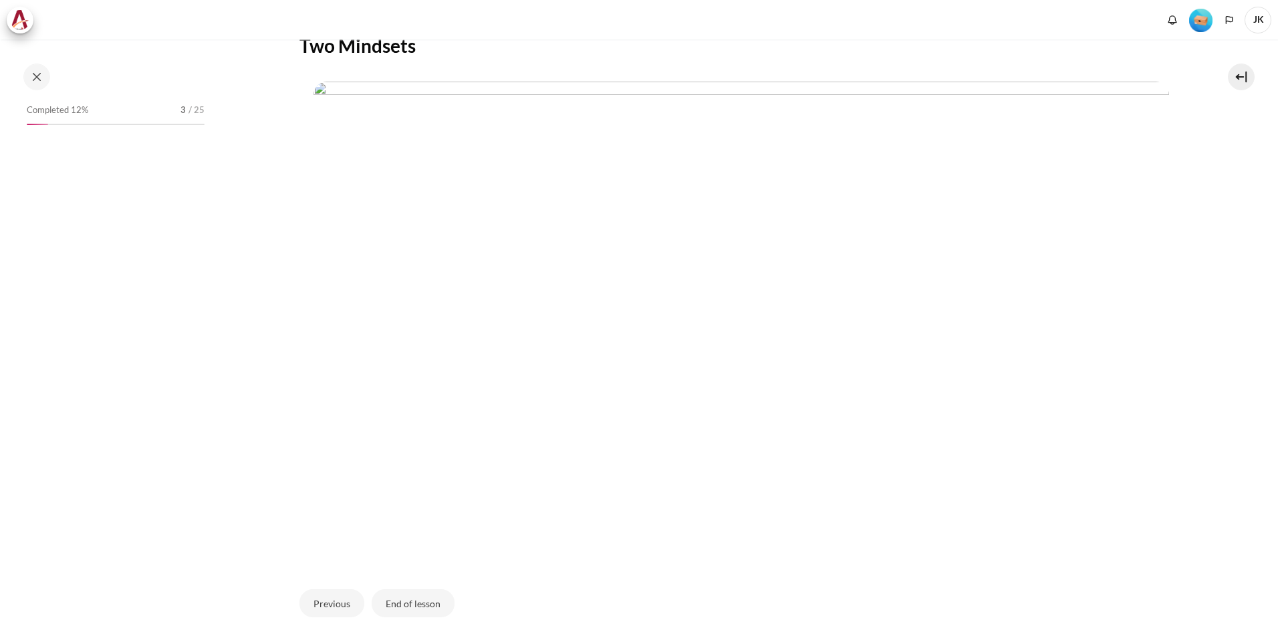
scroll to position [372, 0]
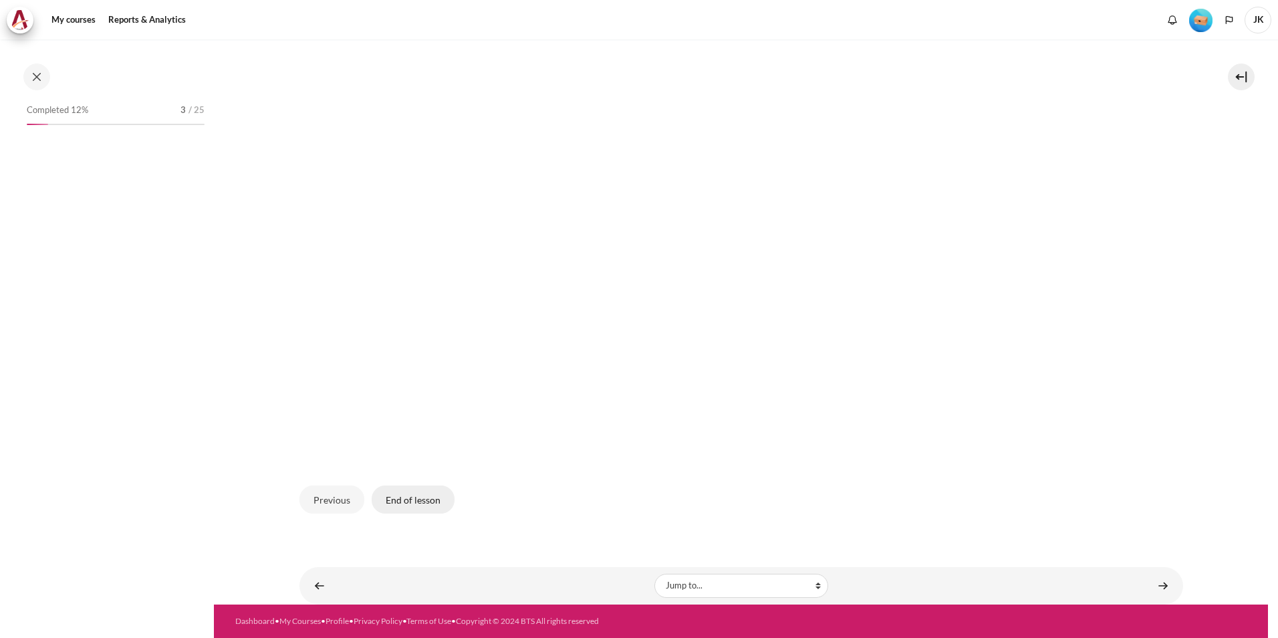
click at [424, 505] on button "End of lesson" at bounding box center [413, 499] width 83 height 28
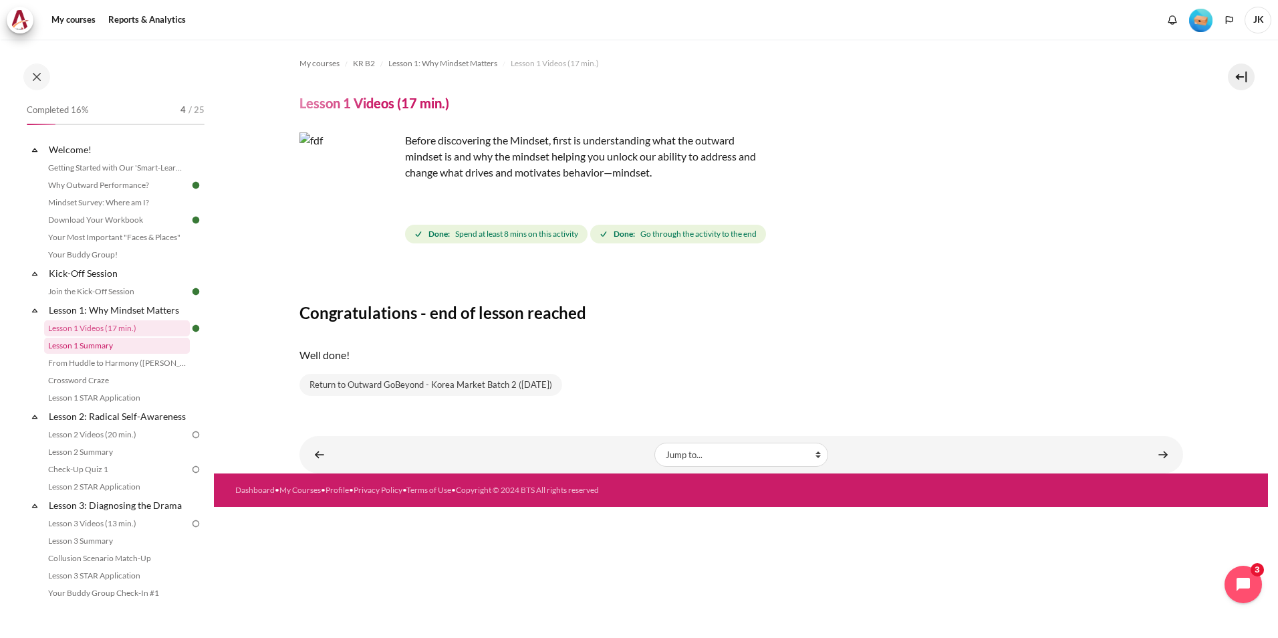
click at [105, 339] on link "Lesson 1 Summary" at bounding box center [117, 346] width 146 height 16
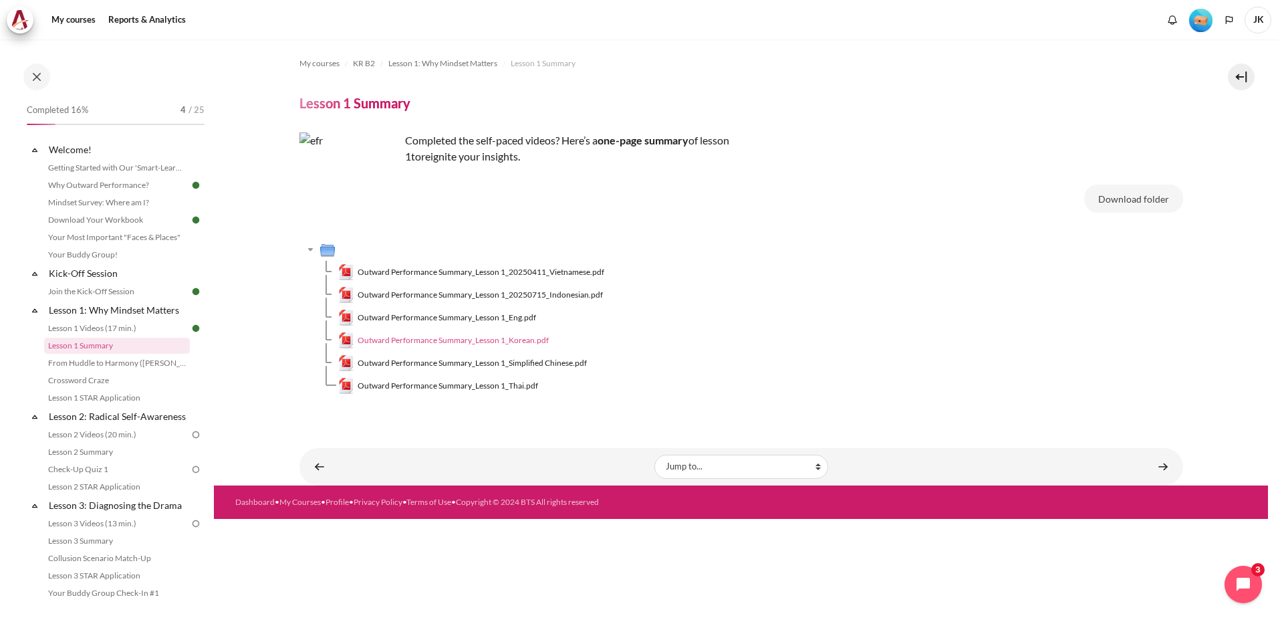
click at [519, 341] on span "Outward Performance Summary_Lesson 1_Korean.pdf" at bounding box center [453, 340] width 191 height 12
click at [162, 365] on link "From Huddle to Harmony ([PERSON_NAME]'s Story)" at bounding box center [117, 363] width 146 height 16
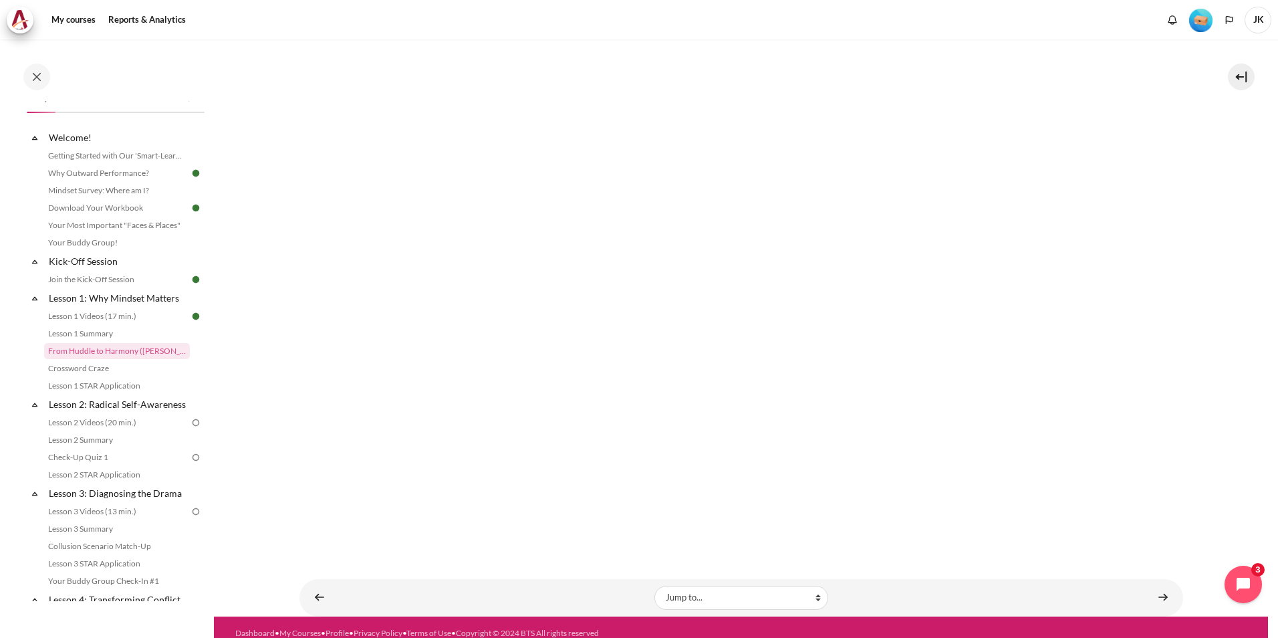
scroll to position [188, 0]
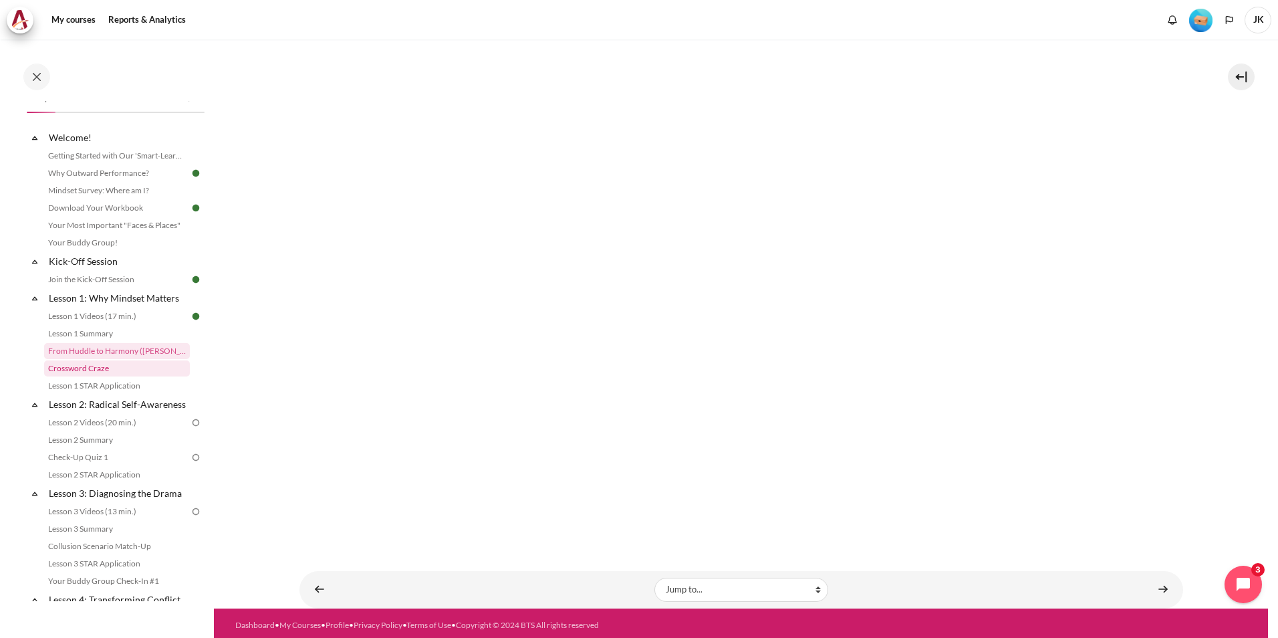
click at [111, 372] on link "Crossword Craze" at bounding box center [117, 368] width 146 height 16
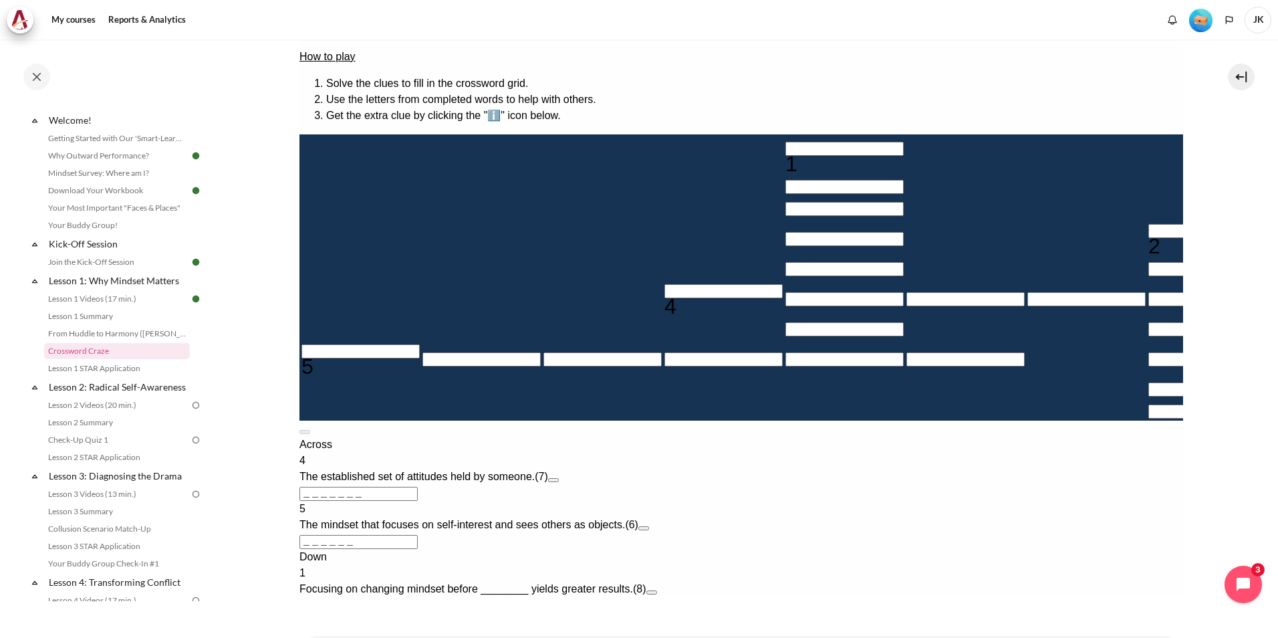
scroll to position [201, 0]
